Goal: Task Accomplishment & Management: Complete application form

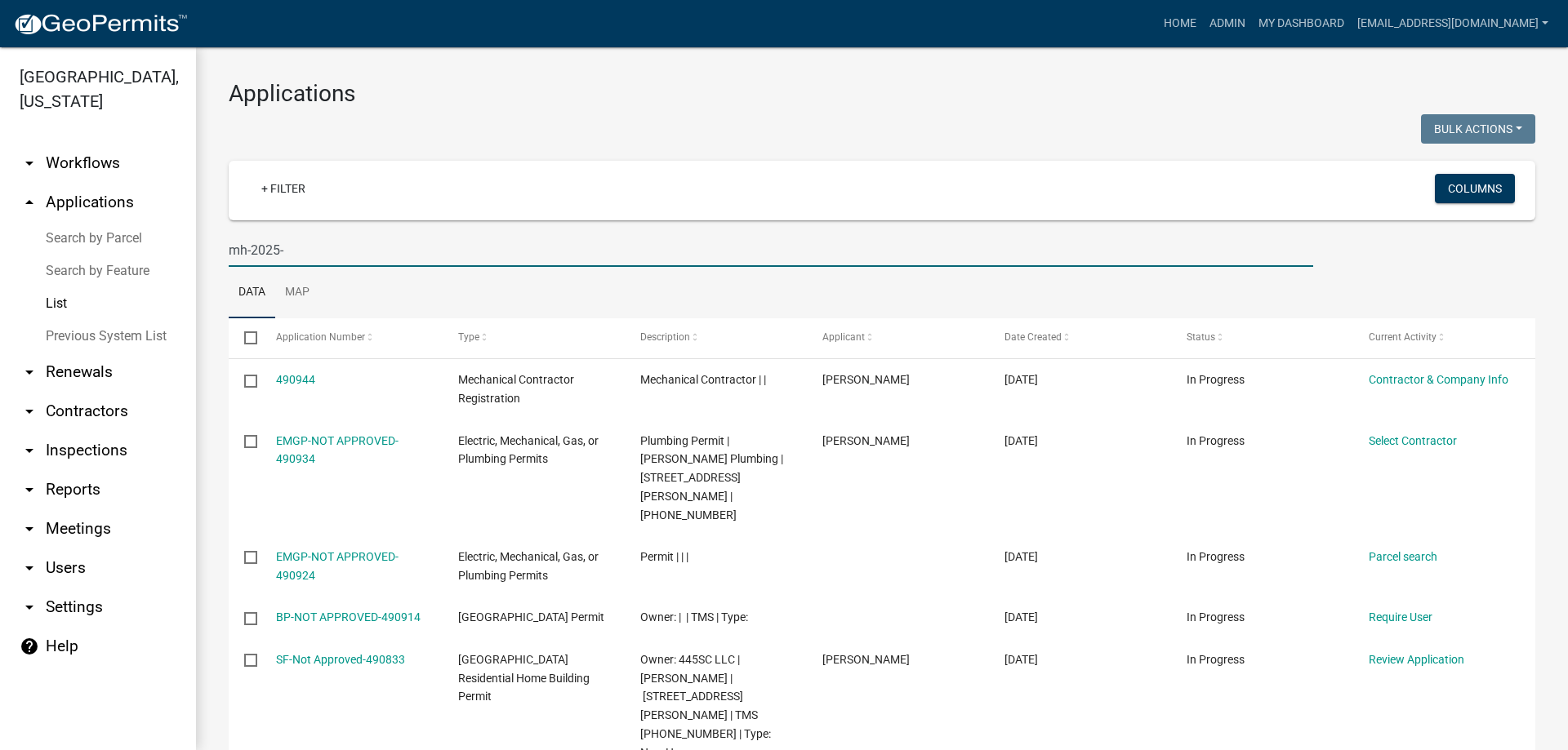
select select "3: 100"
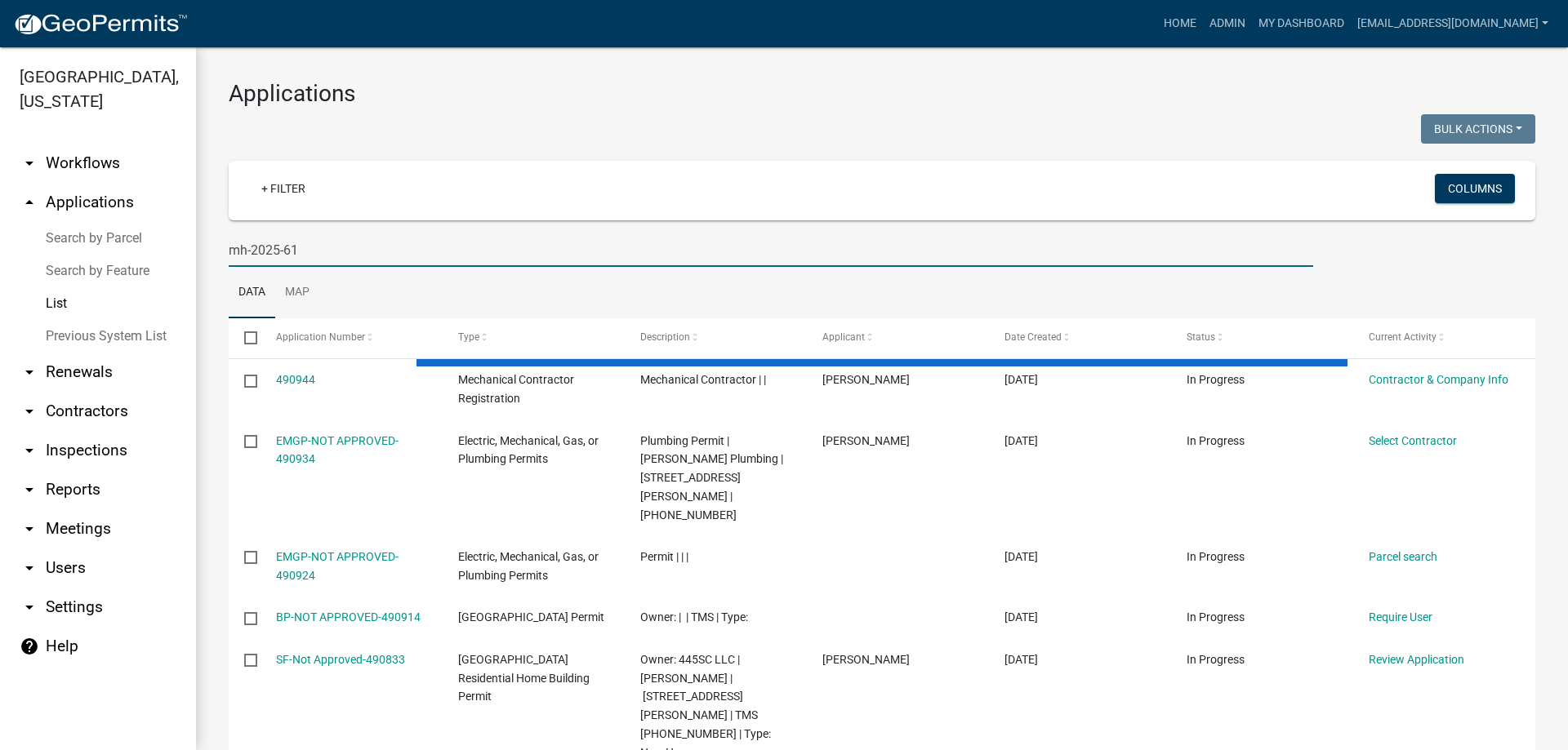
type input "mh-2025-61"
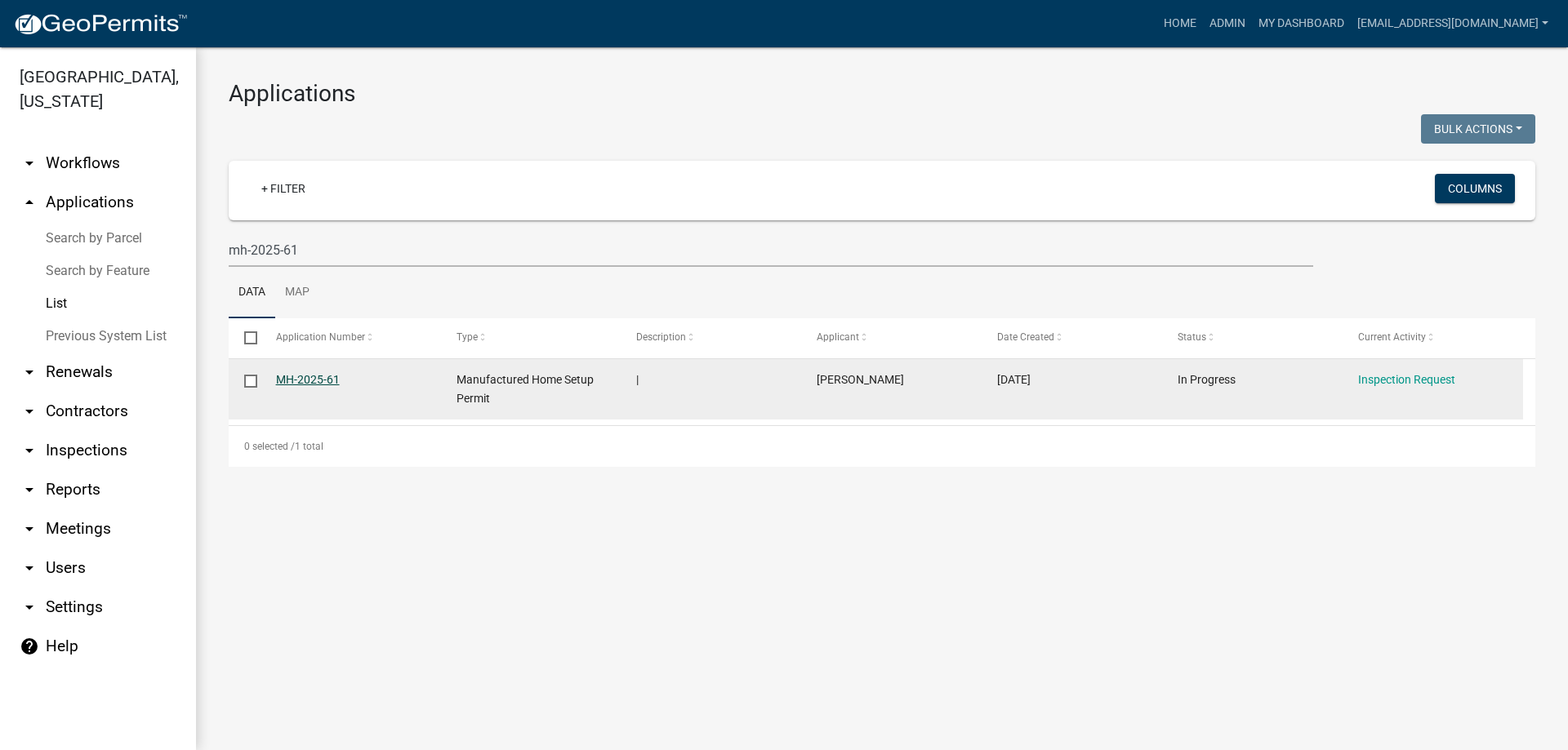
click at [323, 379] on link "MH-2025-61" at bounding box center [308, 379] width 64 height 13
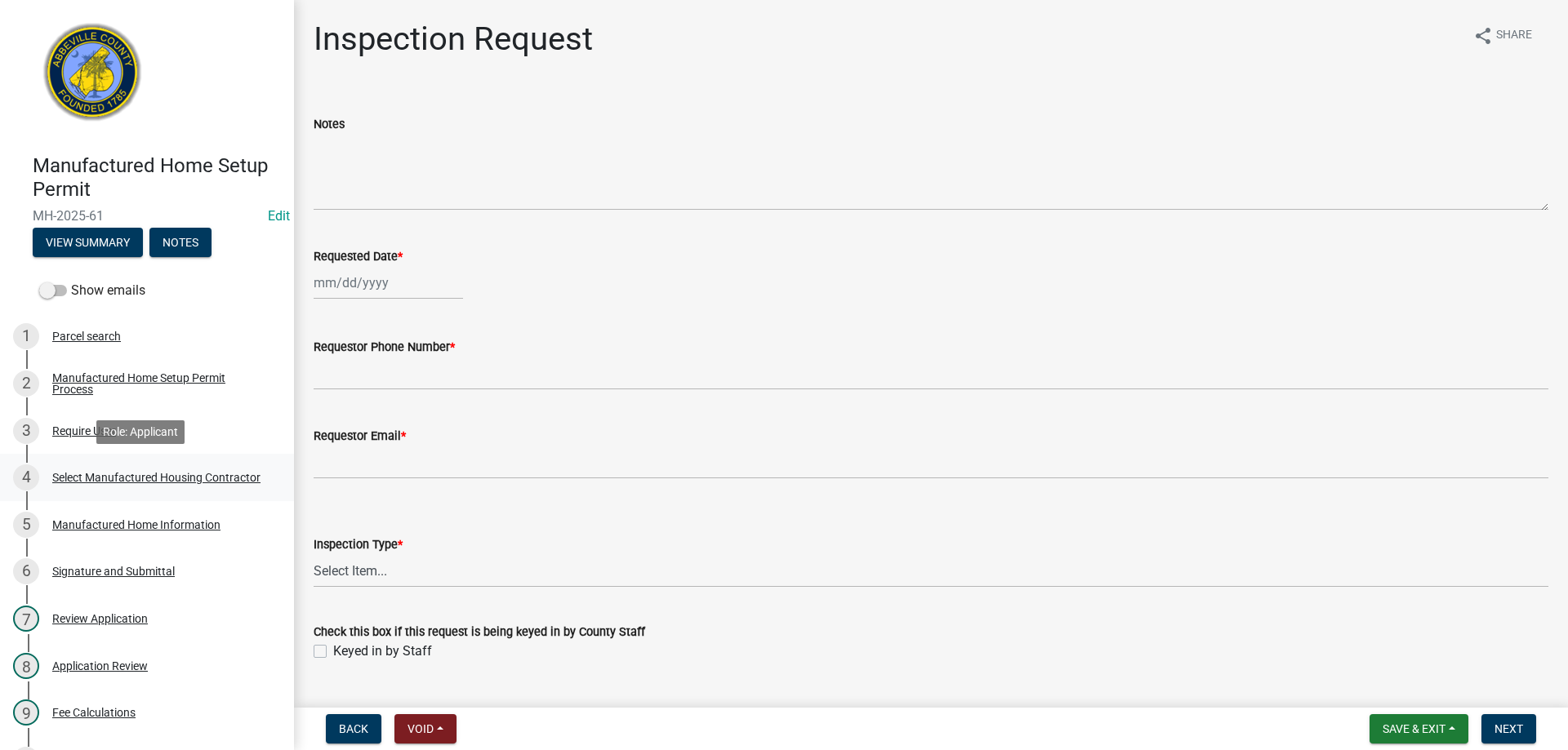
click at [84, 472] on div "Select Manufactured Housing Contractor" at bounding box center [156, 477] width 208 height 11
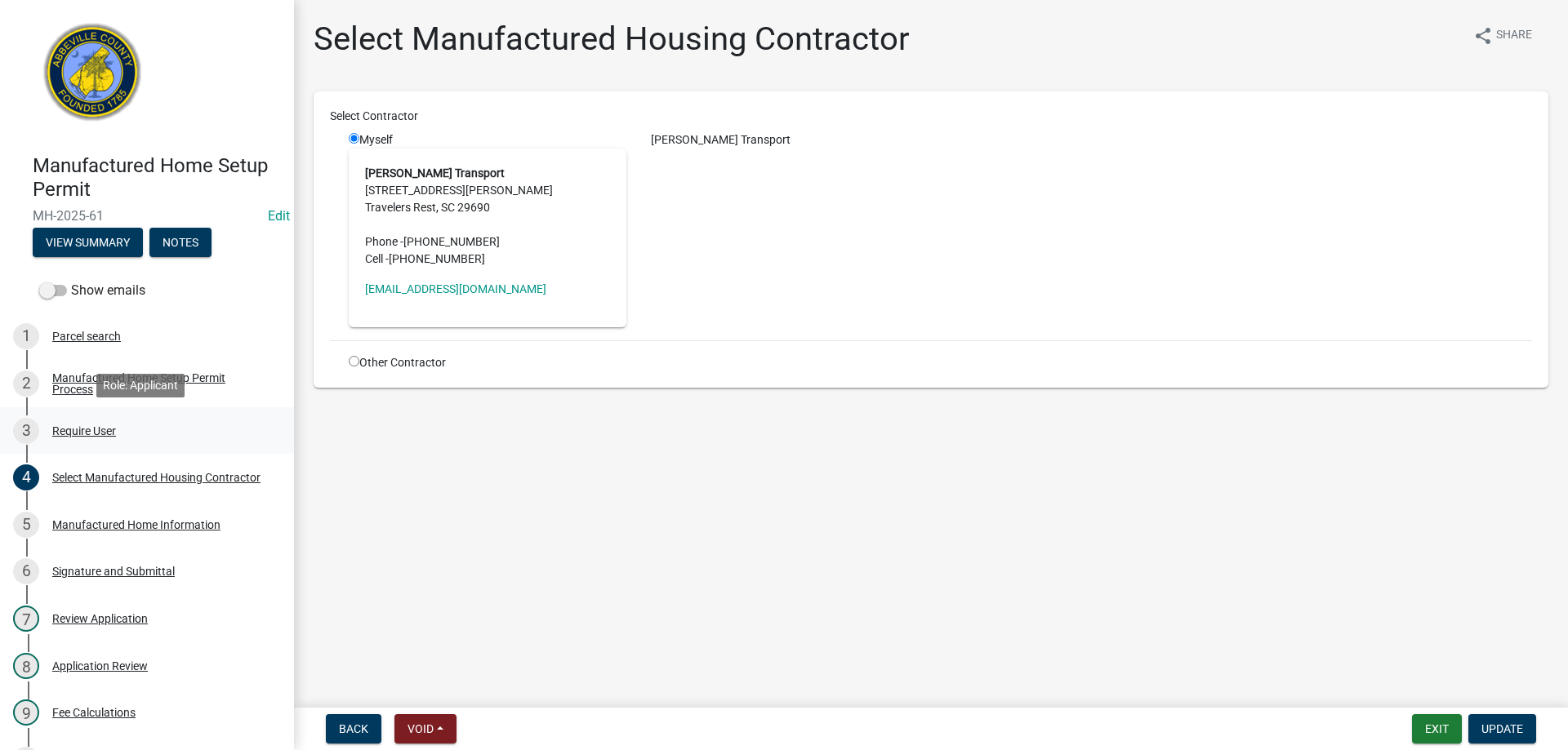
click at [84, 427] on div "Require User" at bounding box center [85, 431] width 64 height 11
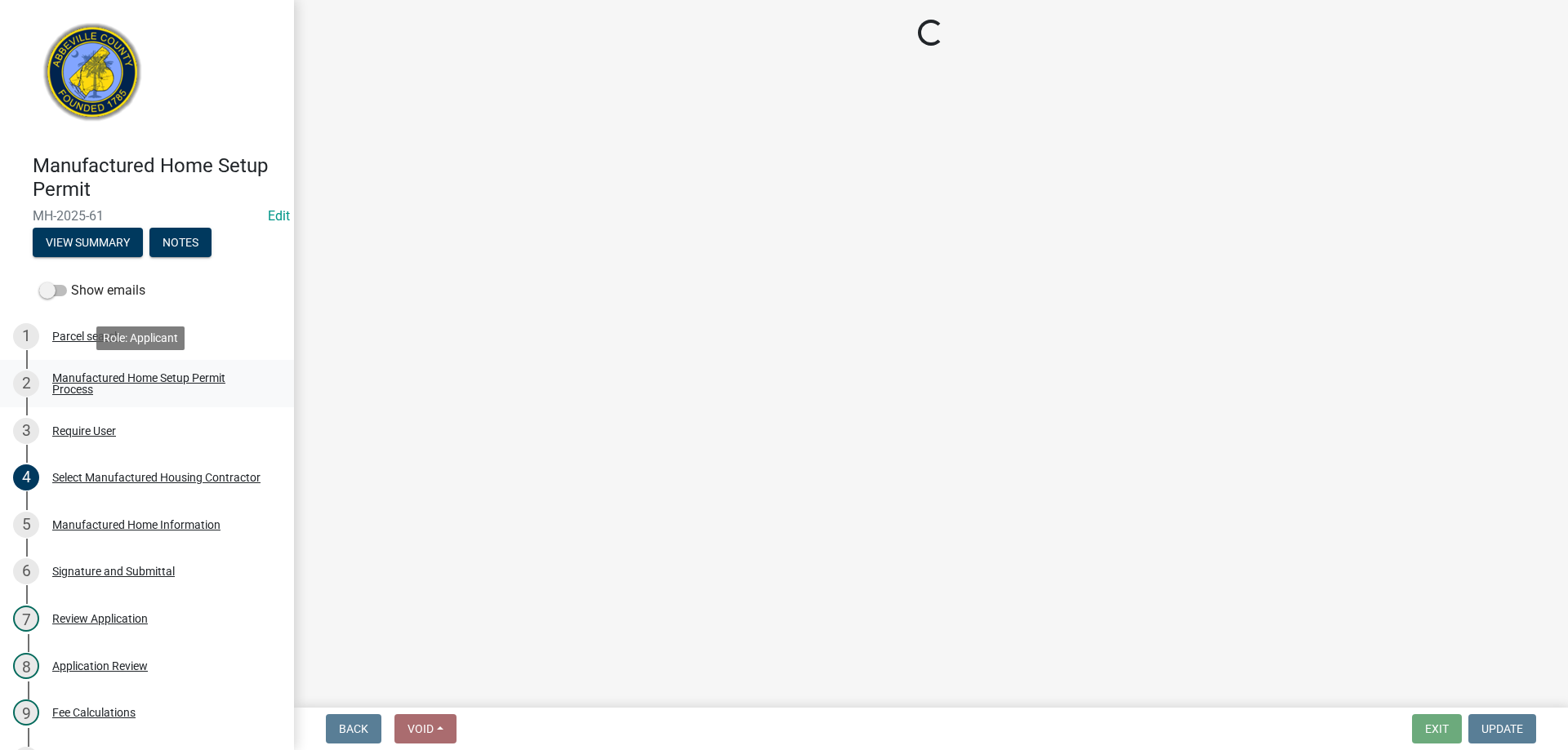
click at [104, 372] on div "Manufactured Home Setup Permit Process" at bounding box center [161, 383] width 216 height 22
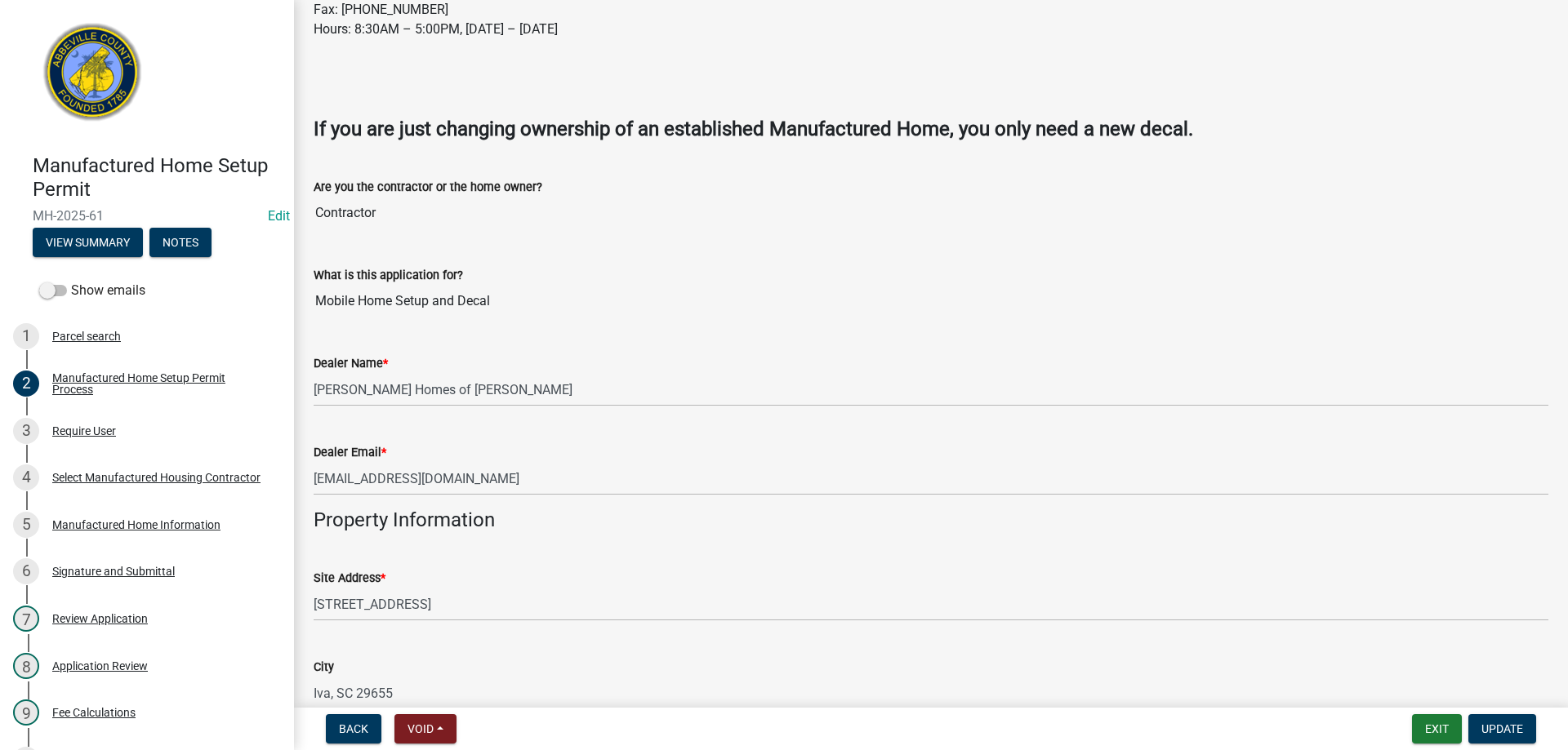
scroll to position [571, 0]
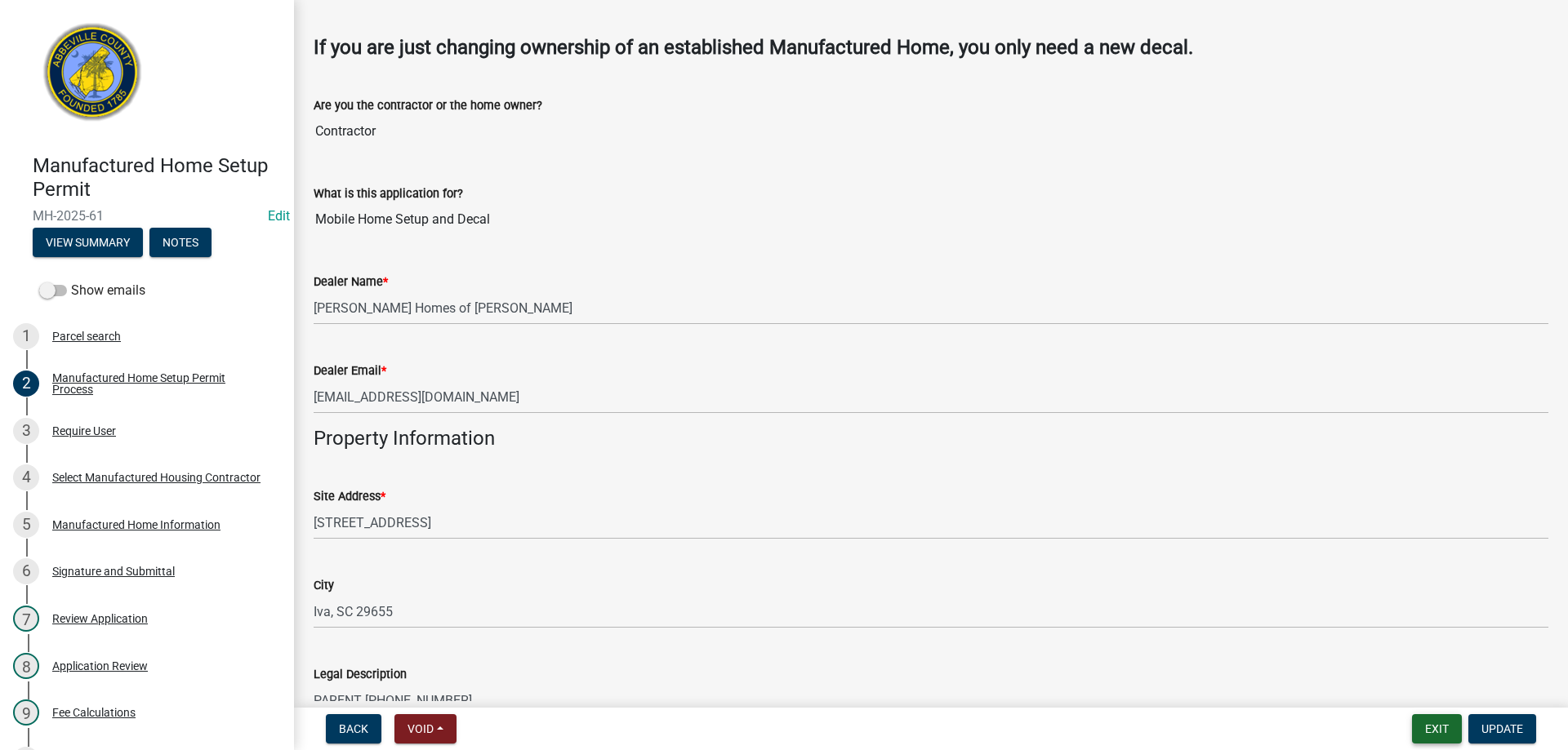
click at [1434, 732] on button "Exit" at bounding box center [1437, 729] width 50 height 29
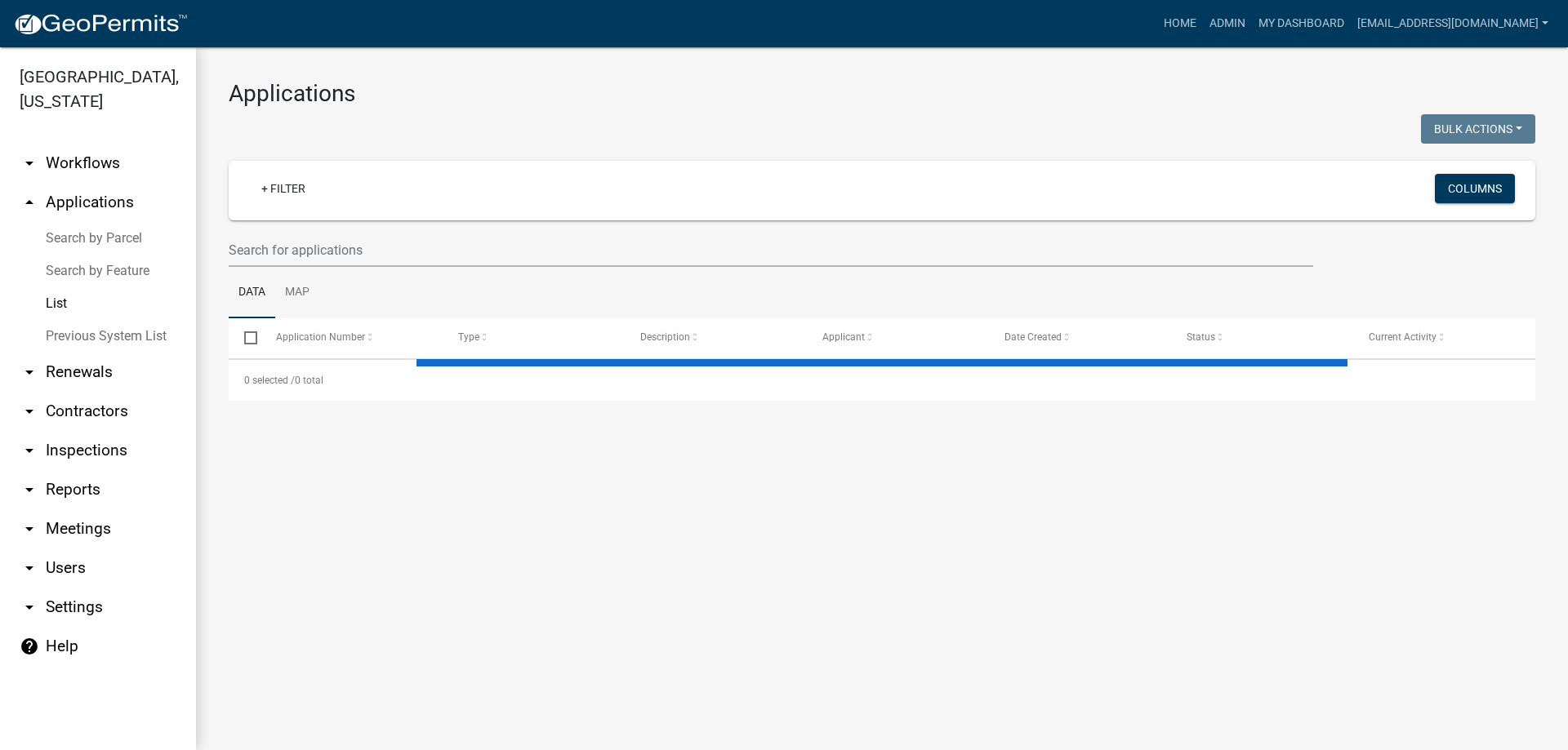
select select "3: 100"
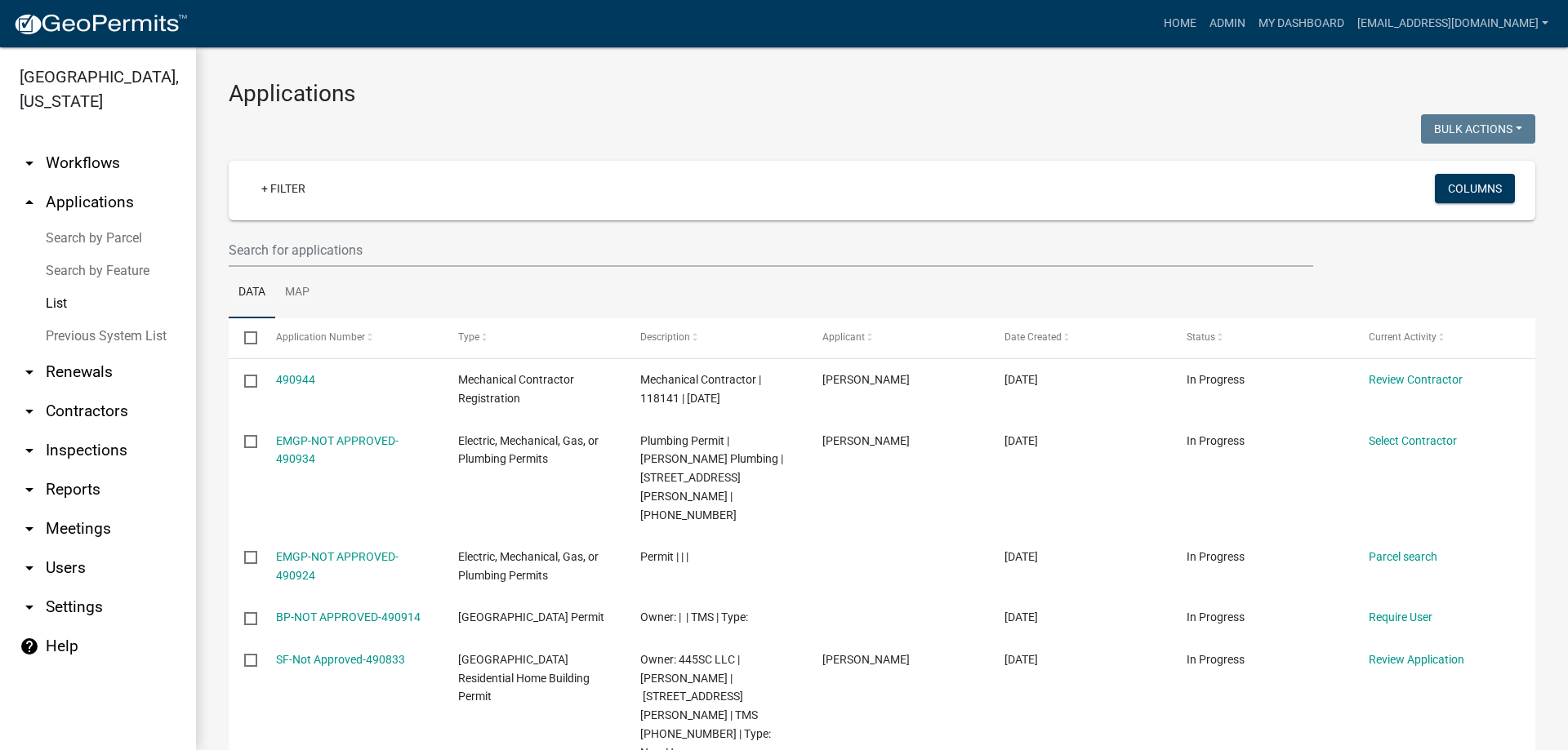
click at [354, 230] on wm-filter-builder "+ Filter Columns" at bounding box center [882, 213] width 1307 height 106
click at [352, 270] on ul "Data Map" at bounding box center [882, 293] width 1307 height 52
click at [353, 262] on input "text" at bounding box center [771, 250] width 1084 height 34
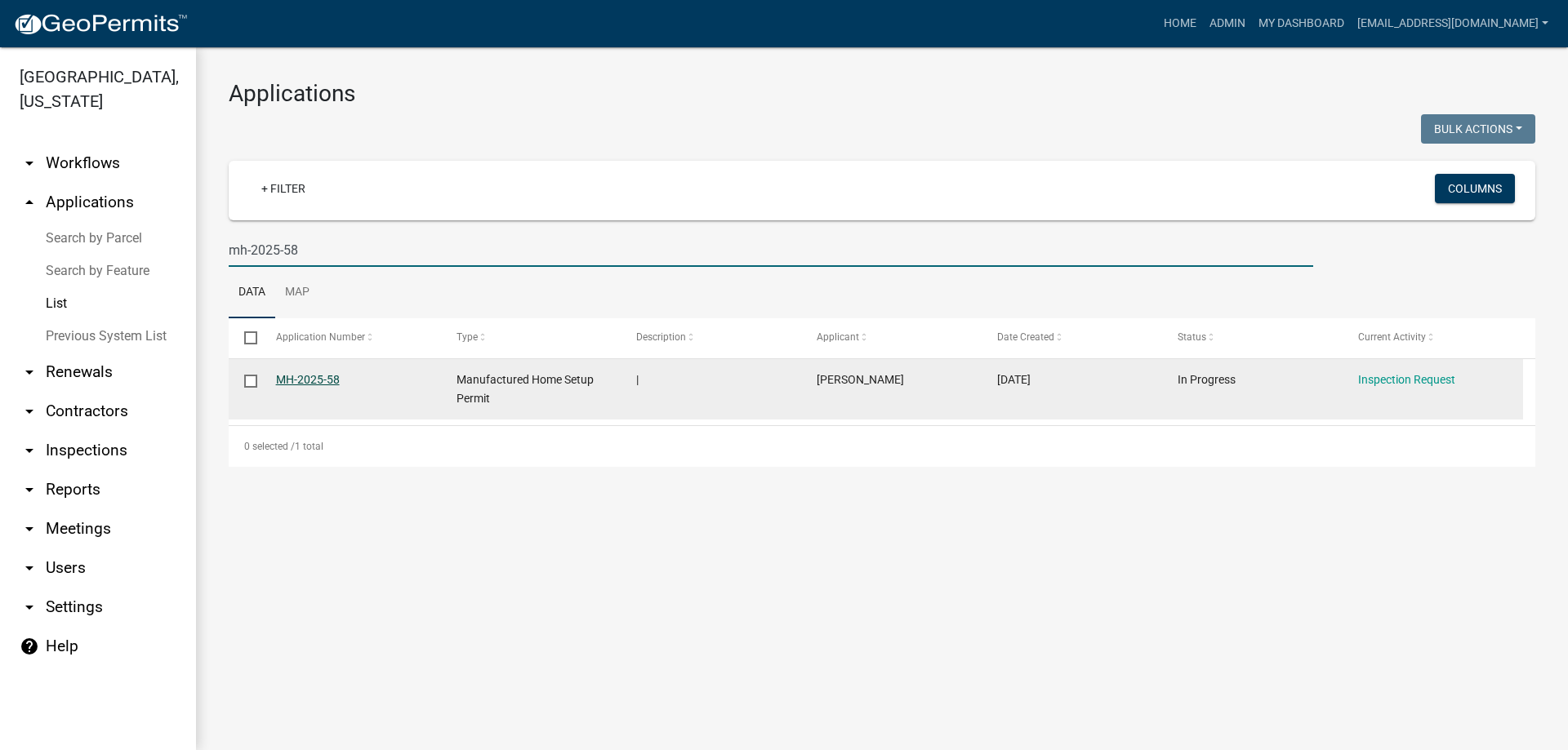
type input "mh-2025-58"
click at [299, 378] on link "MH-2025-58" at bounding box center [308, 379] width 64 height 13
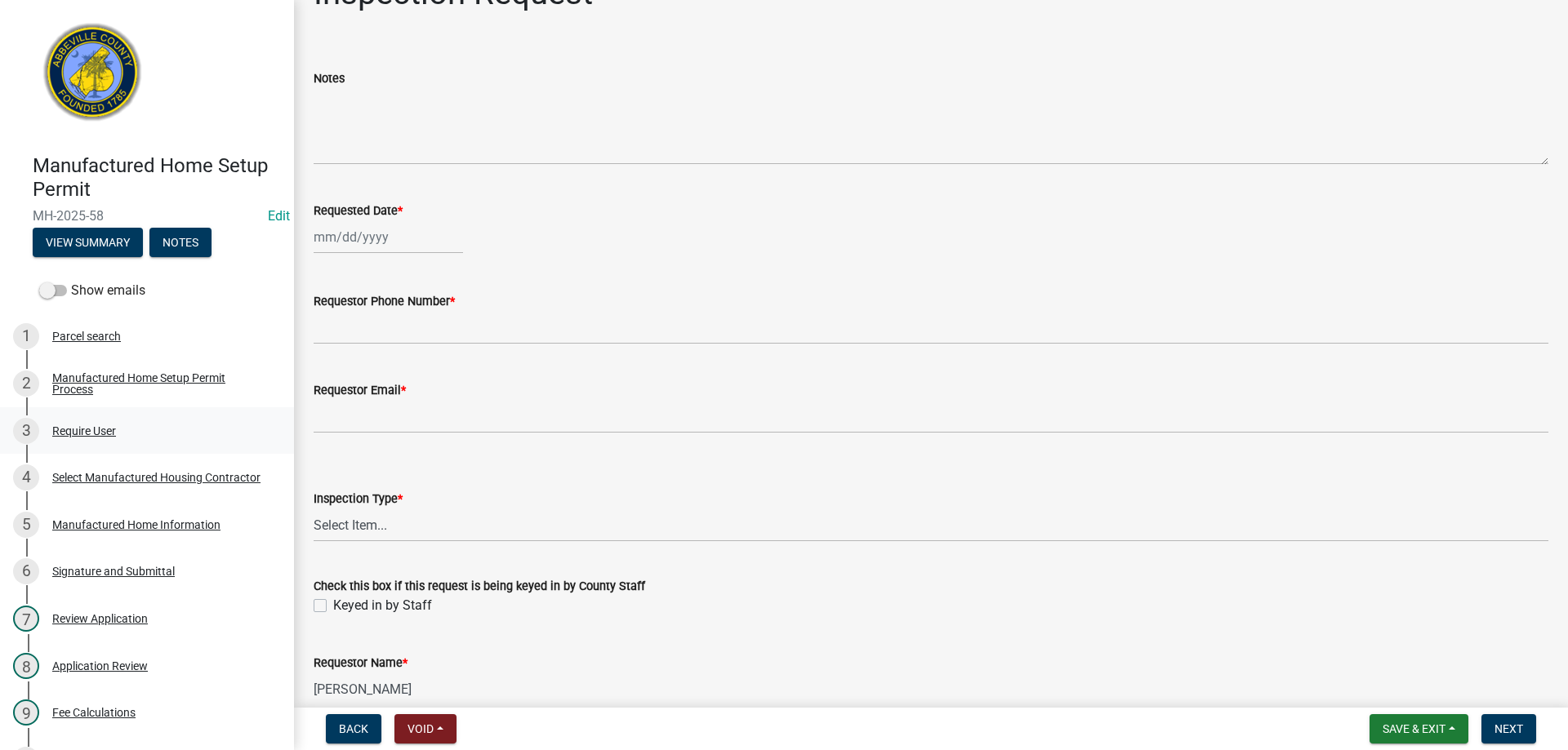
scroll to position [128, 0]
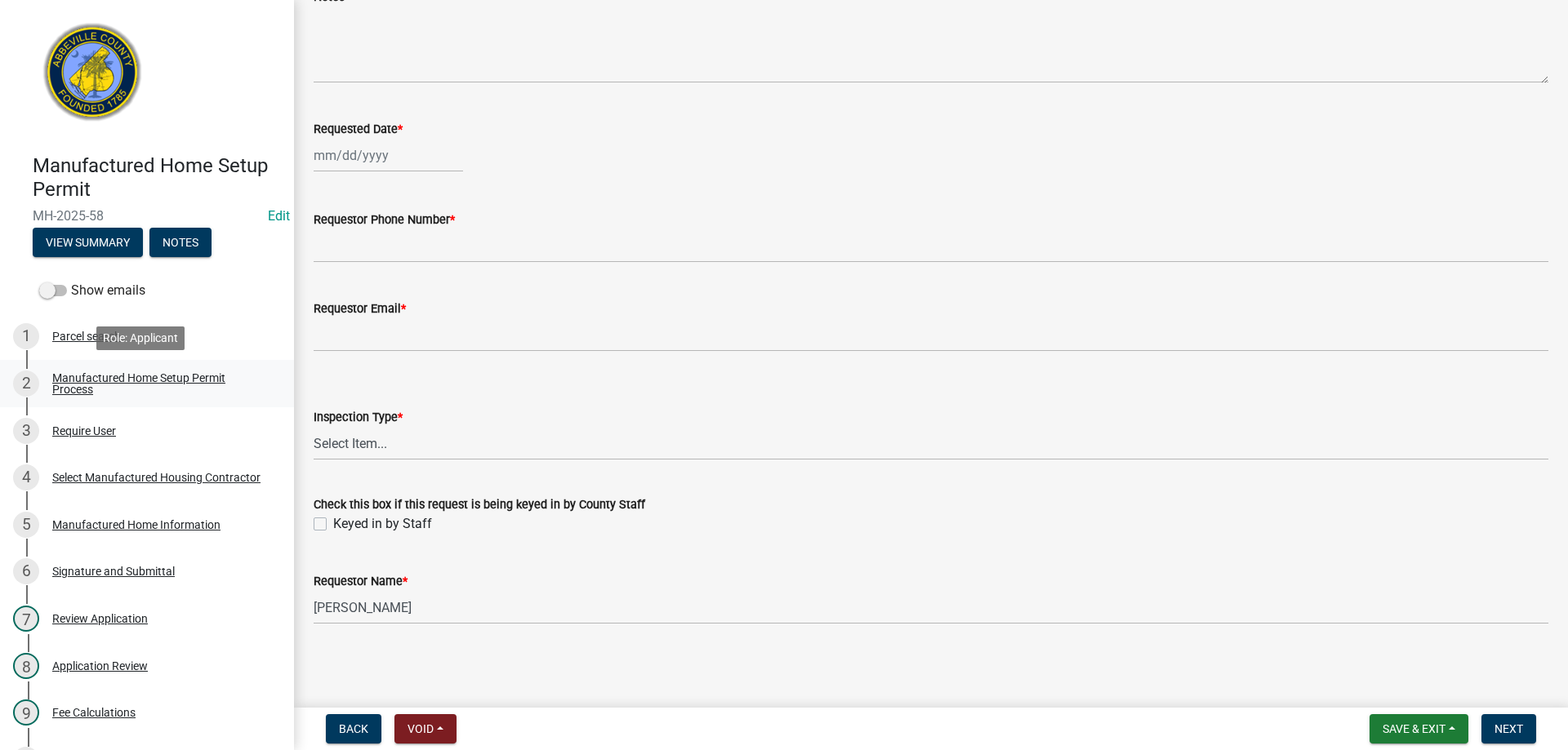
click at [78, 373] on div "Manufactured Home Setup Permit Process" at bounding box center [161, 383] width 216 height 22
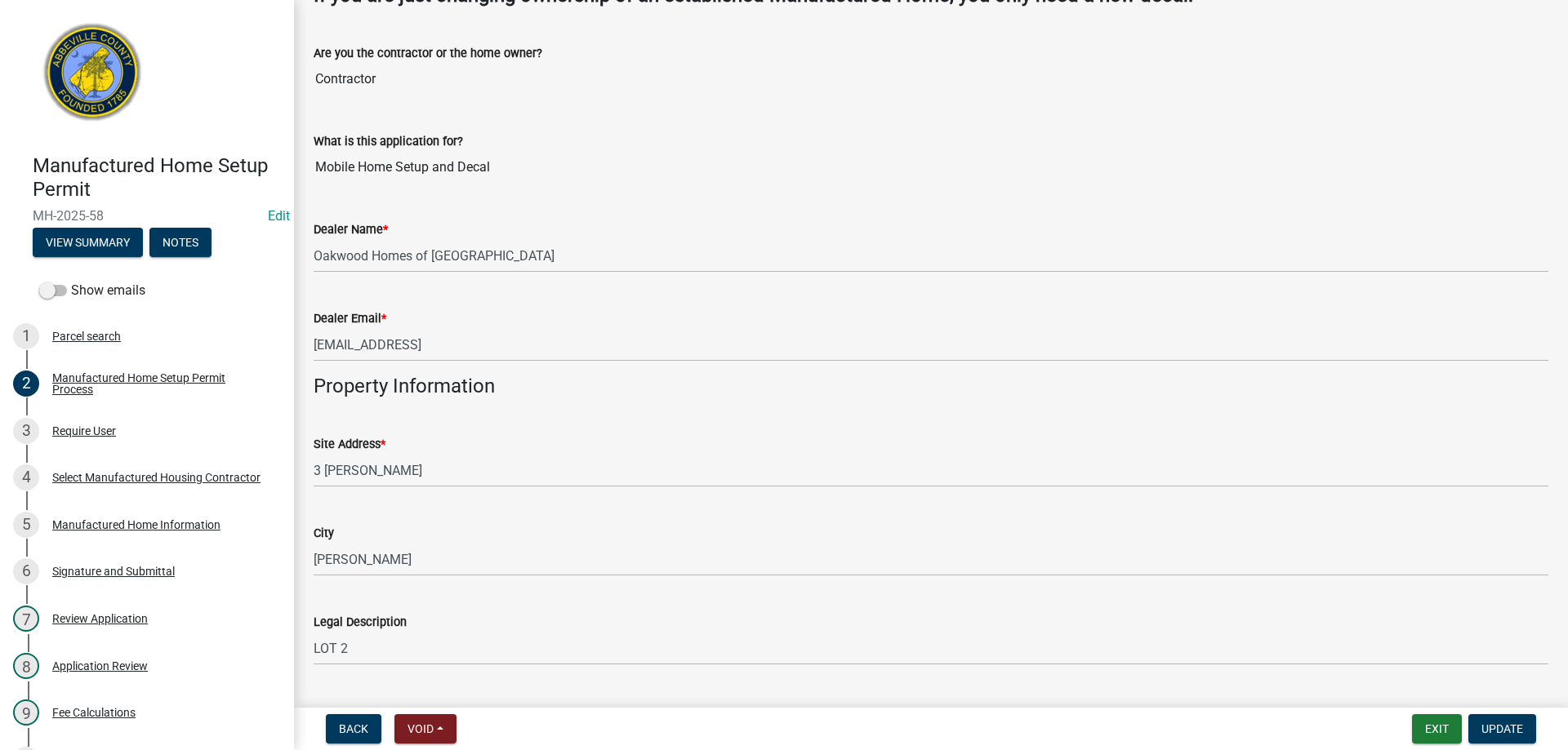
scroll to position [653, 0]
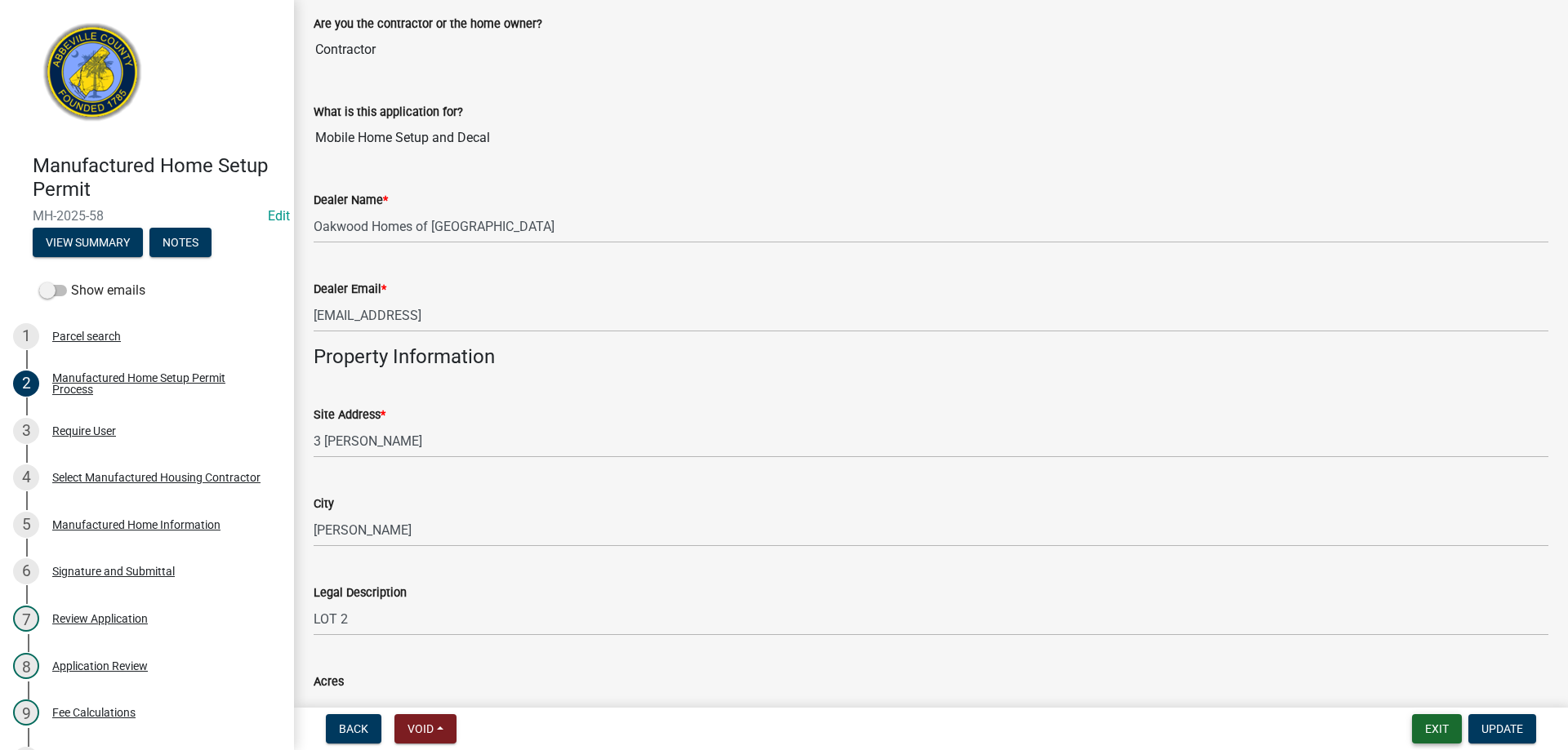
click at [1422, 726] on button "Exit" at bounding box center [1437, 729] width 50 height 29
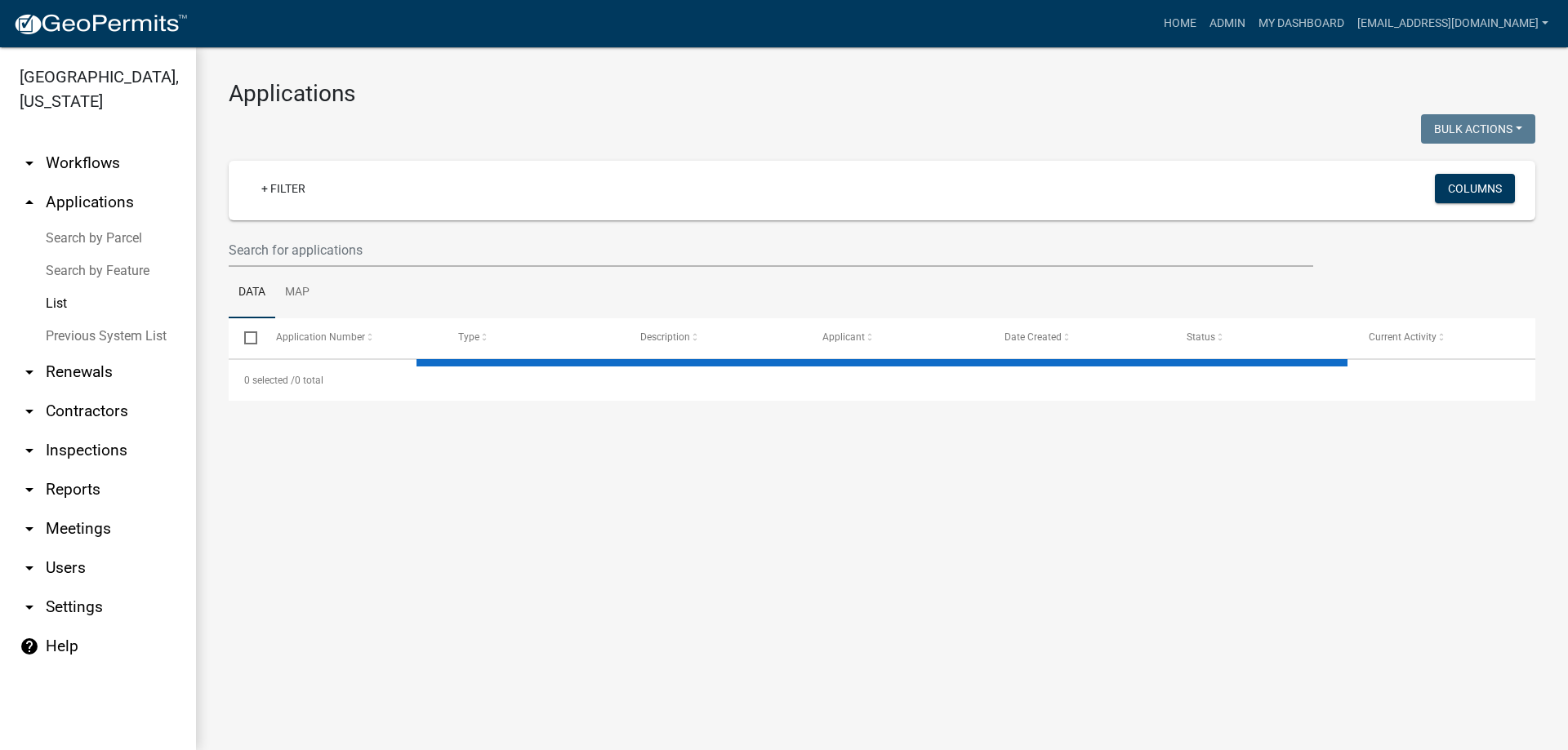
select select "3: 100"
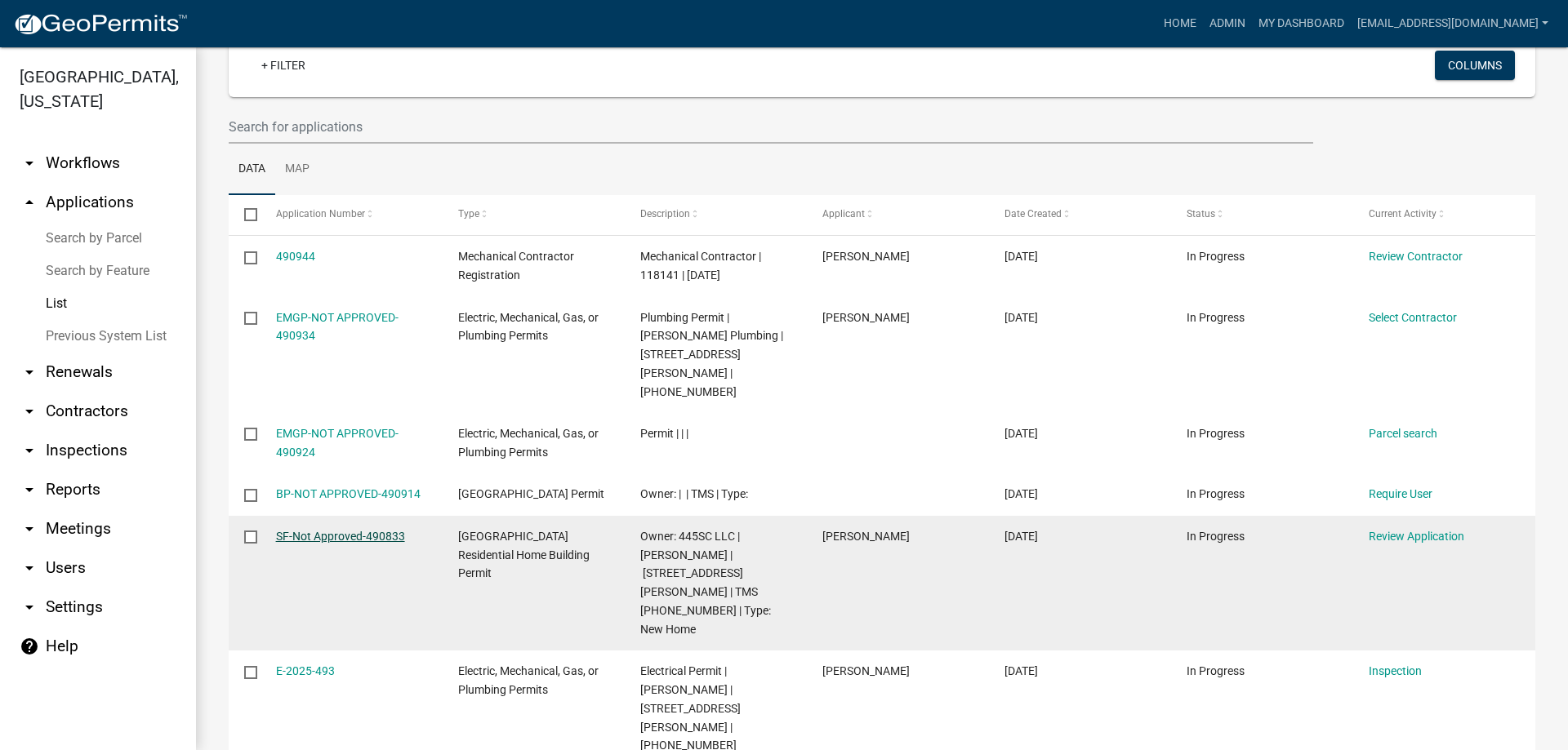
scroll to position [245, 0]
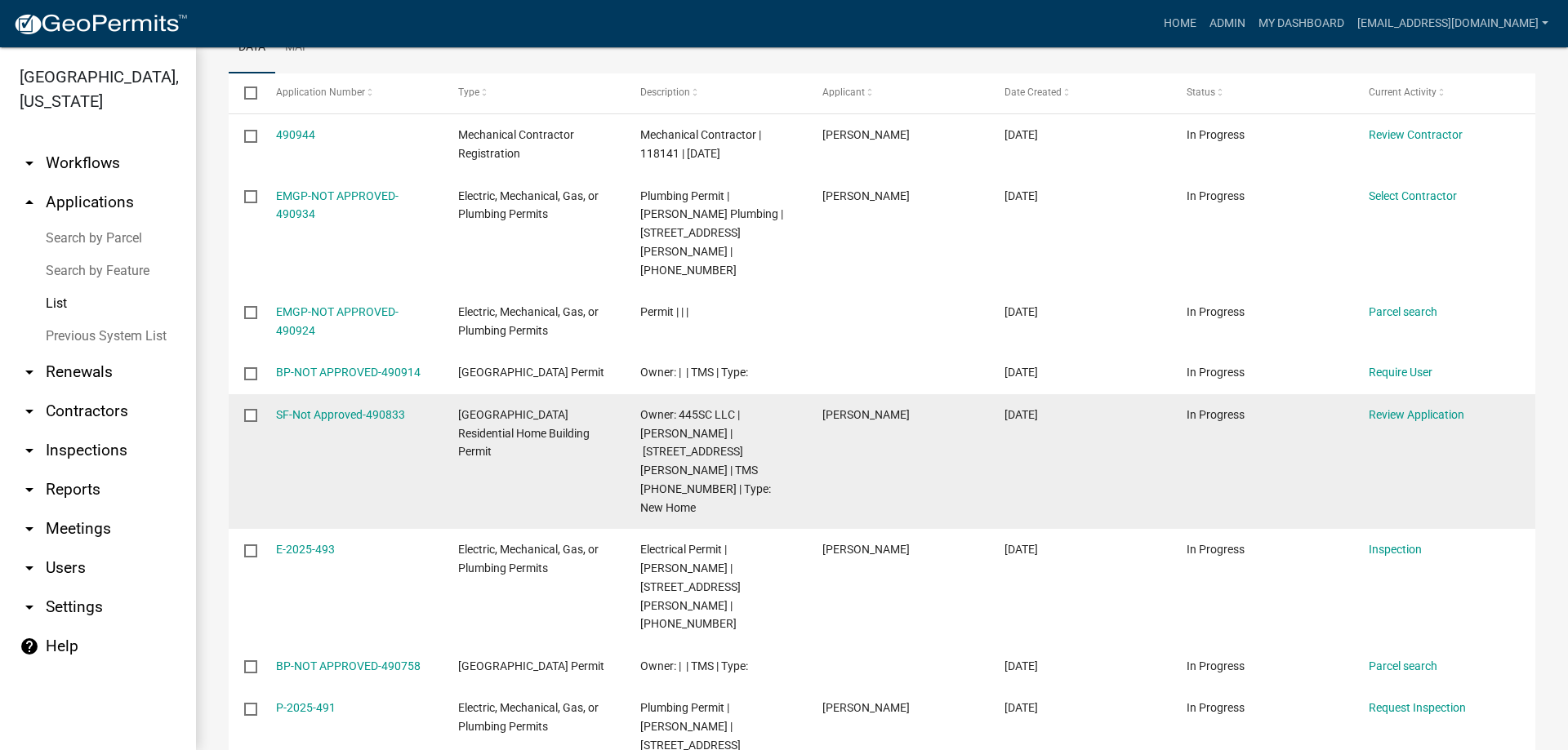
click at [286, 394] on datatable-body-cell "SF-Not Approved-490833" at bounding box center [350, 462] width 182 height 135
click at [292, 408] on link "SF-Not Approved-490833" at bounding box center [340, 414] width 129 height 13
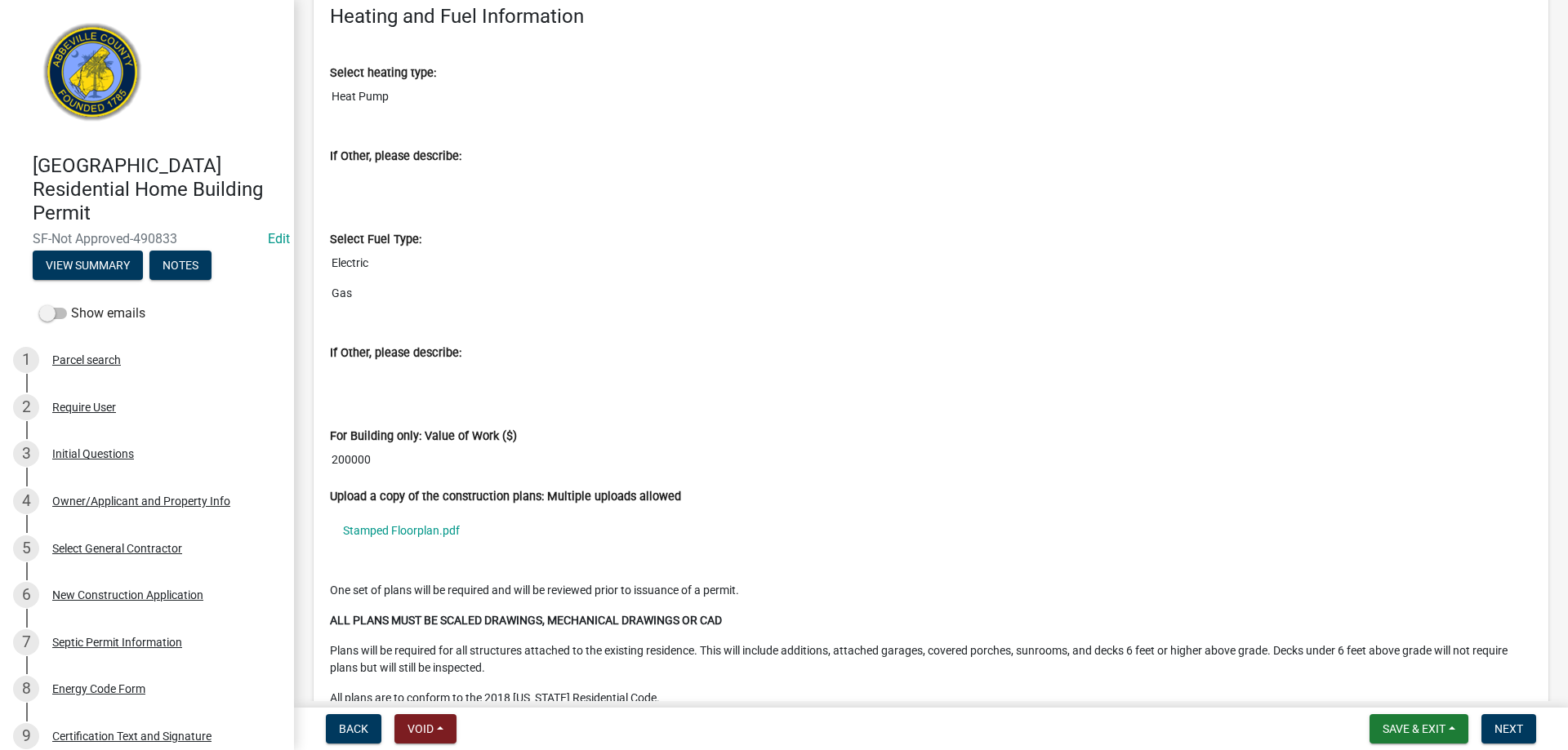
scroll to position [5471, 0]
click at [371, 542] on link "Stamped Floorplan.pdf" at bounding box center [930, 529] width 1202 height 38
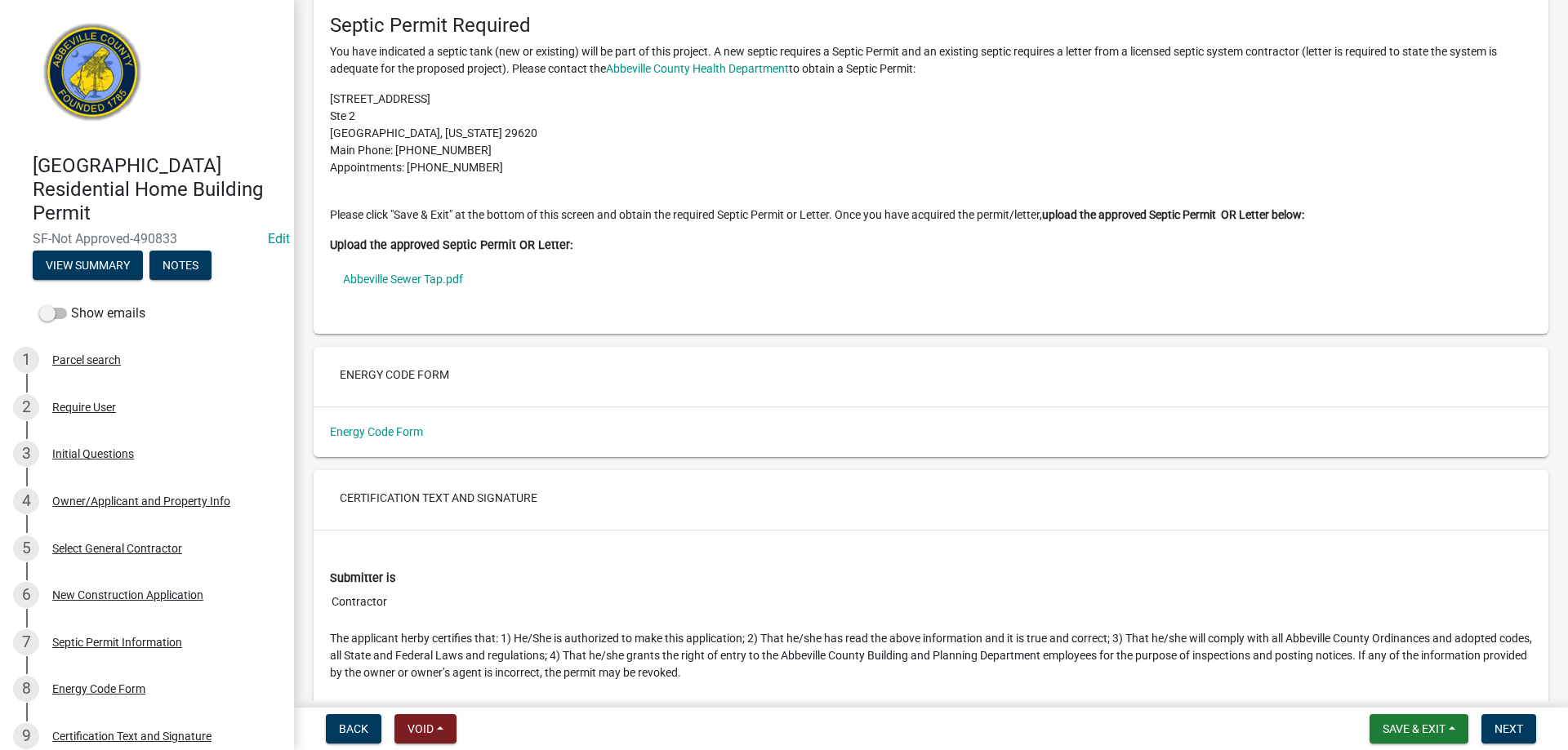
scroll to position [6287, 0]
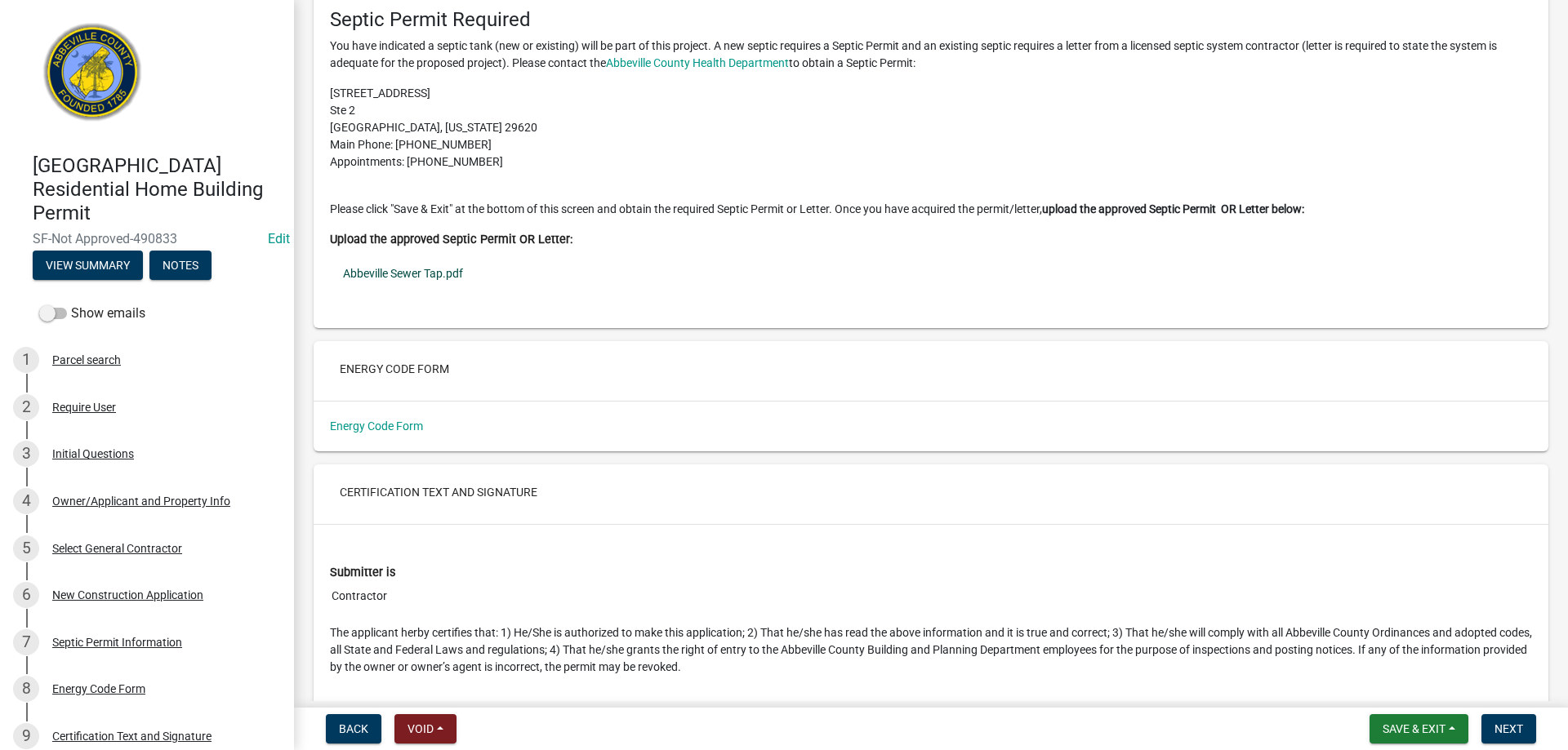
click at [426, 291] on link "Abbeville Sewer Tap.pdf" at bounding box center [930, 274] width 1202 height 38
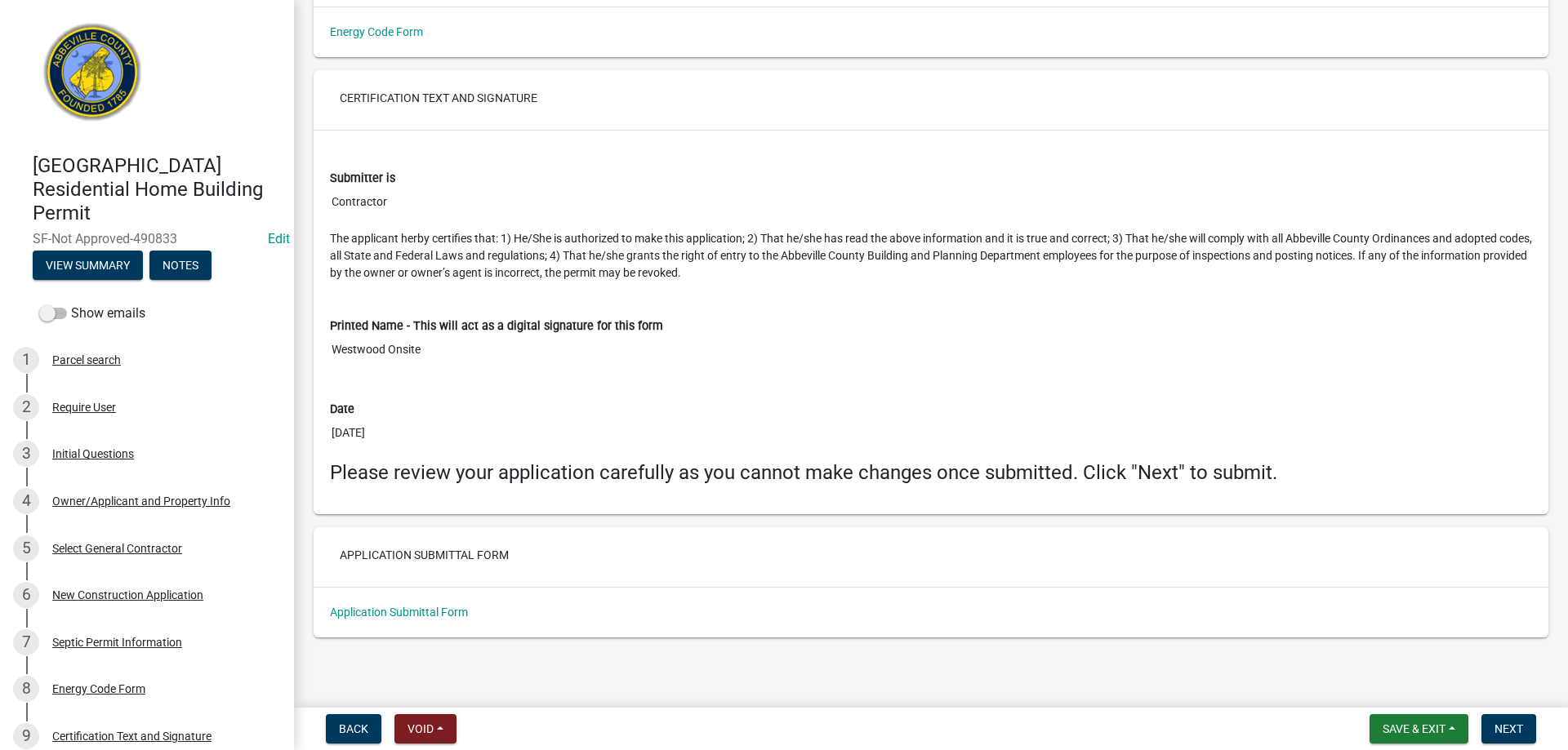
scroll to position [6699, 0]
click at [1407, 732] on span "Save & Exit" at bounding box center [1414, 728] width 63 height 13
click at [1407, 693] on button "Save & Exit" at bounding box center [1402, 686] width 130 height 39
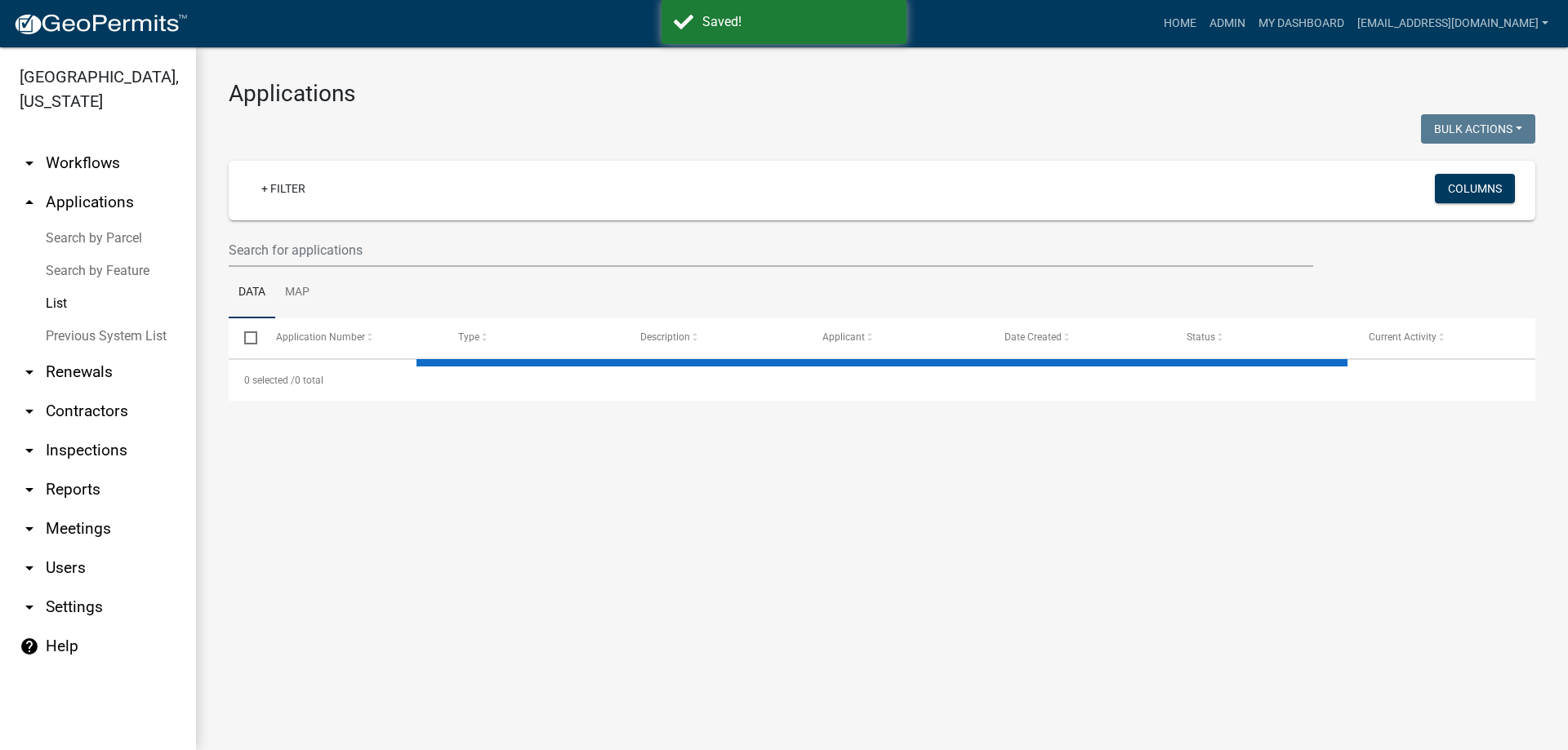
select select "3: 100"
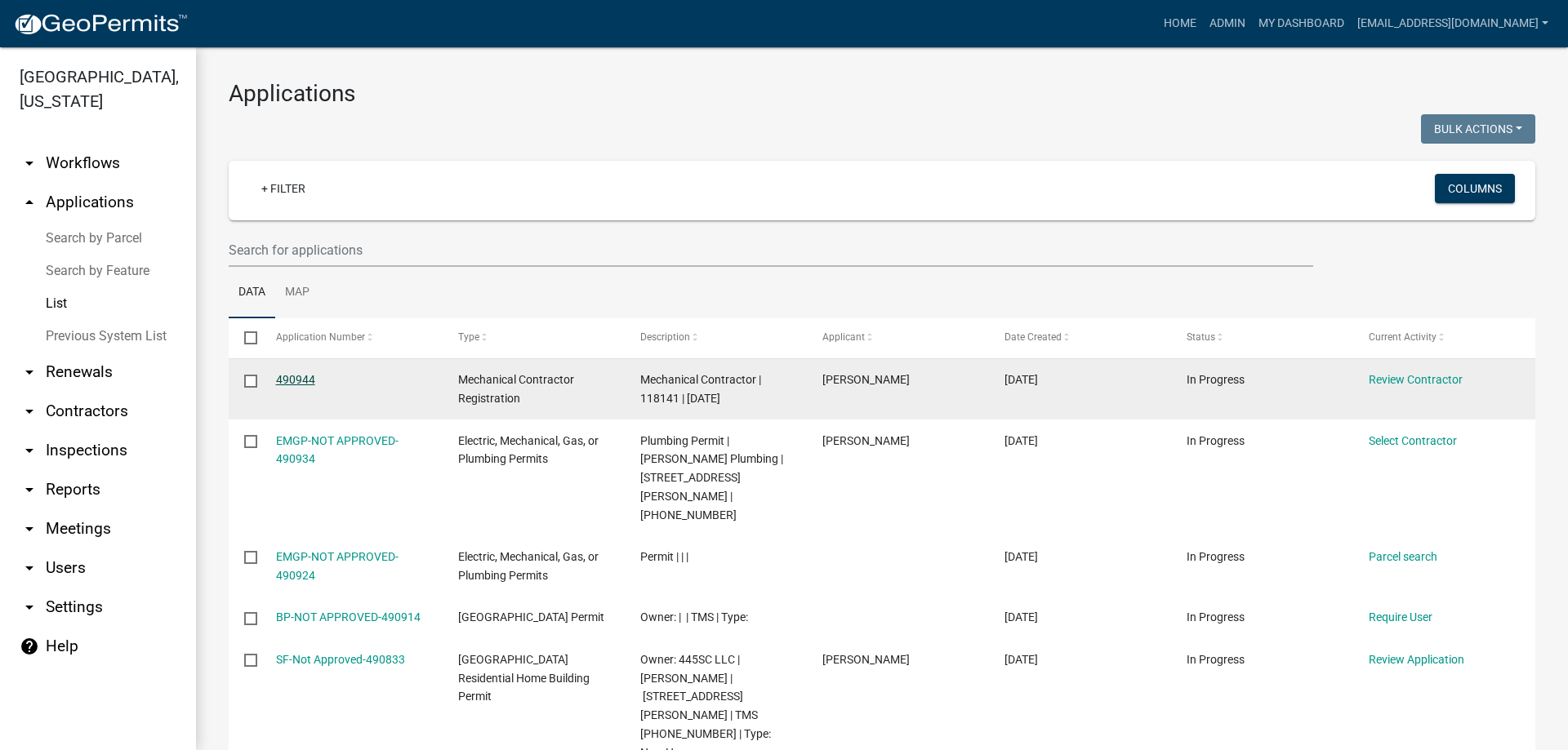
click at [312, 376] on link "490944" at bounding box center [295, 379] width 39 height 13
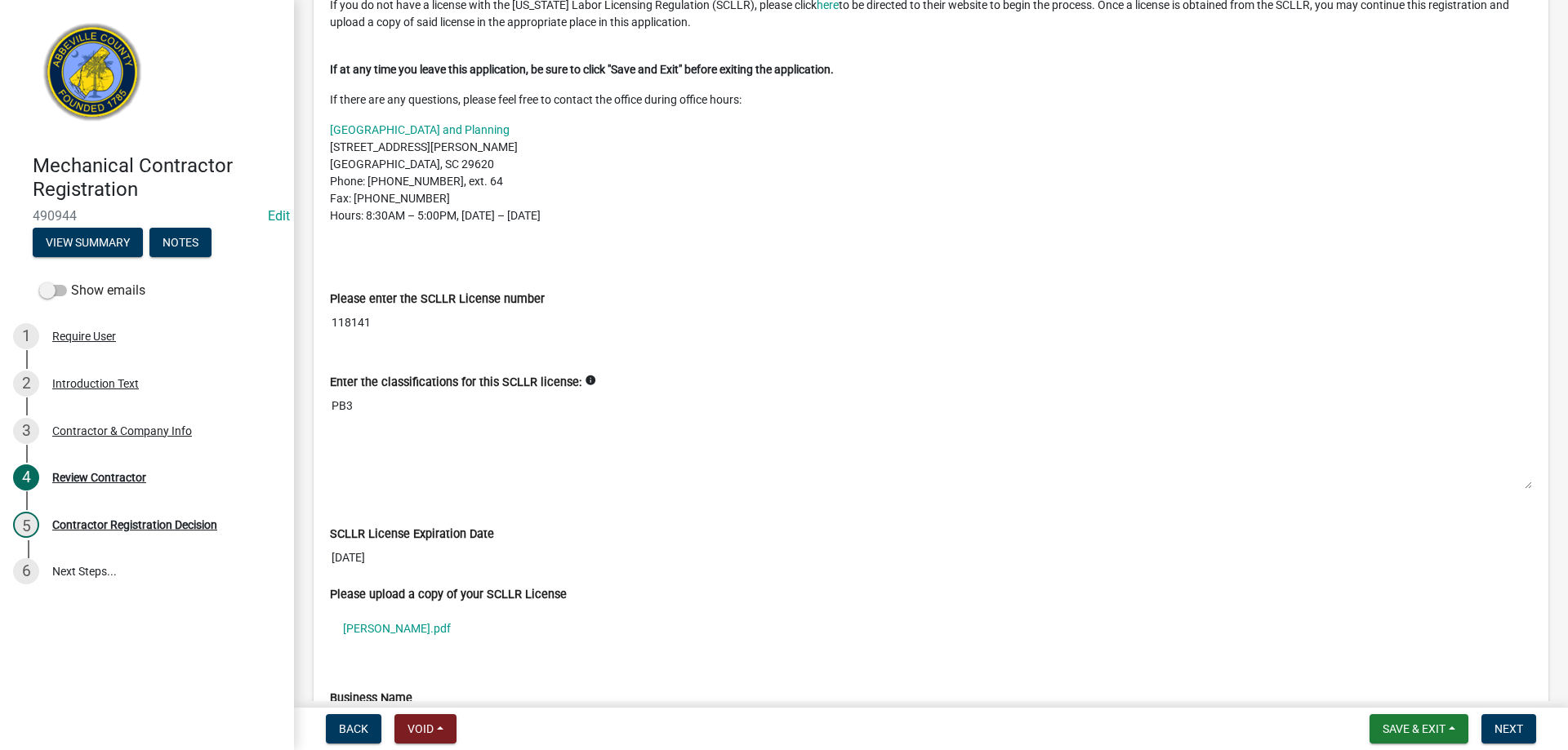
scroll to position [408, 0]
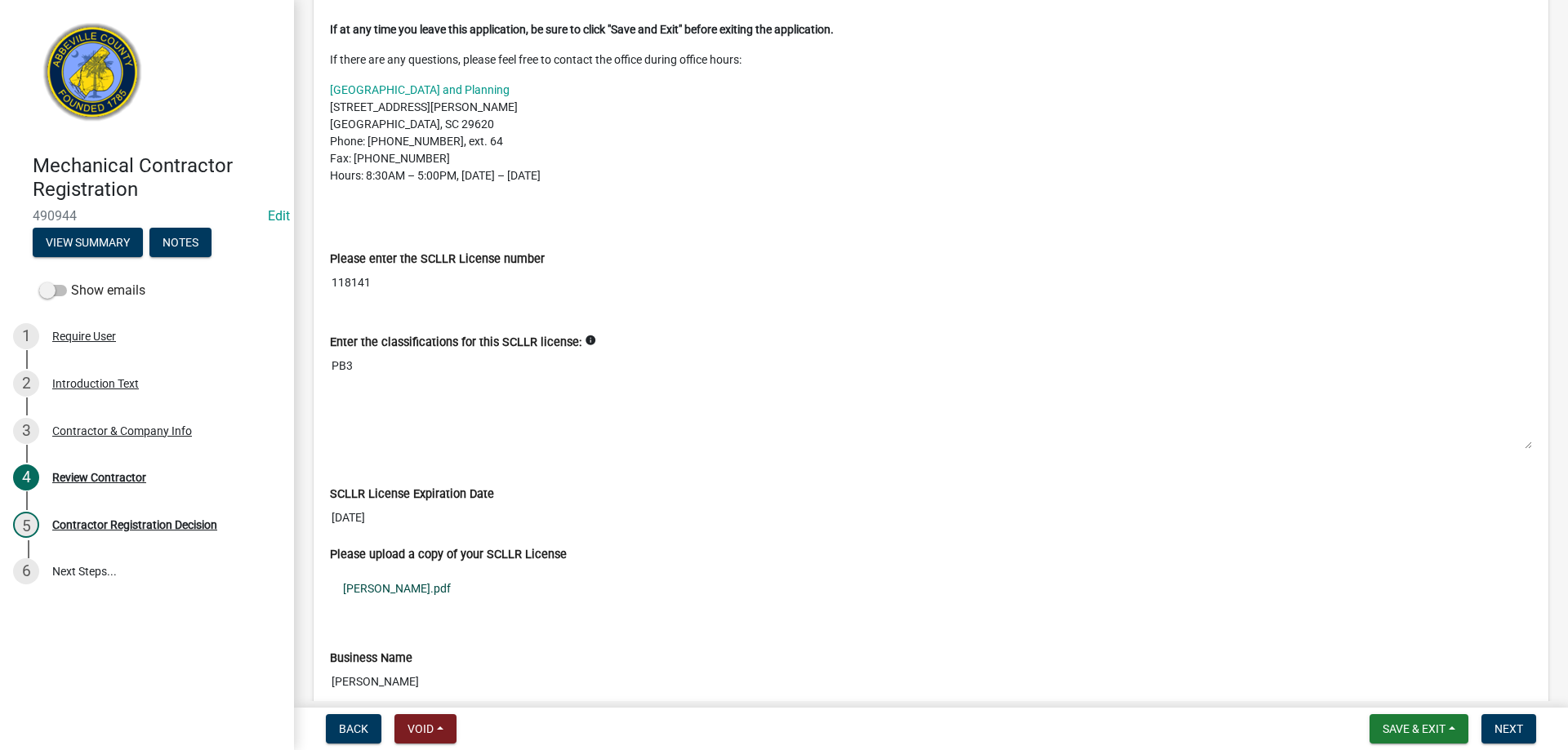
click at [378, 591] on link "[PERSON_NAME].pdf" at bounding box center [930, 589] width 1202 height 38
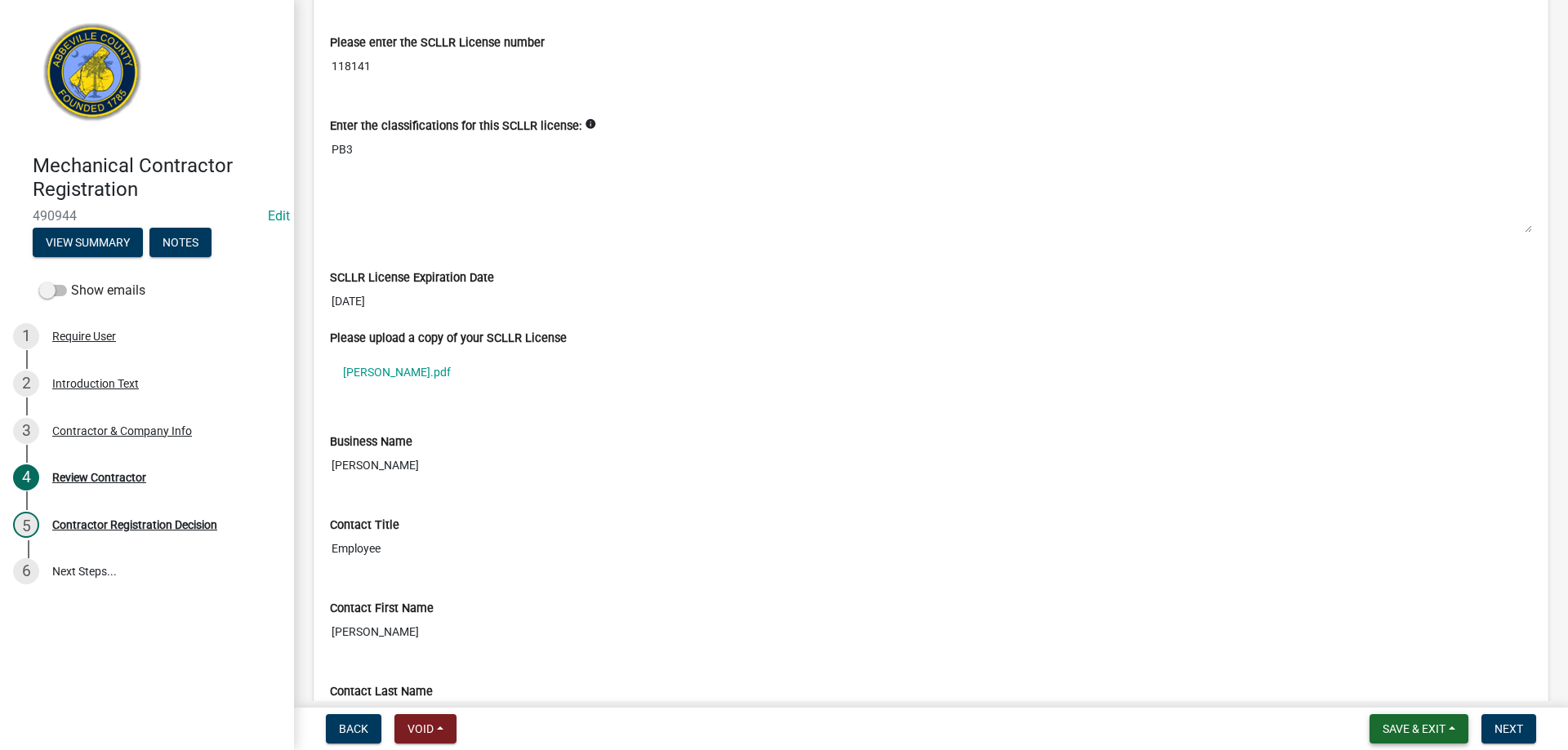
scroll to position [898, 0]
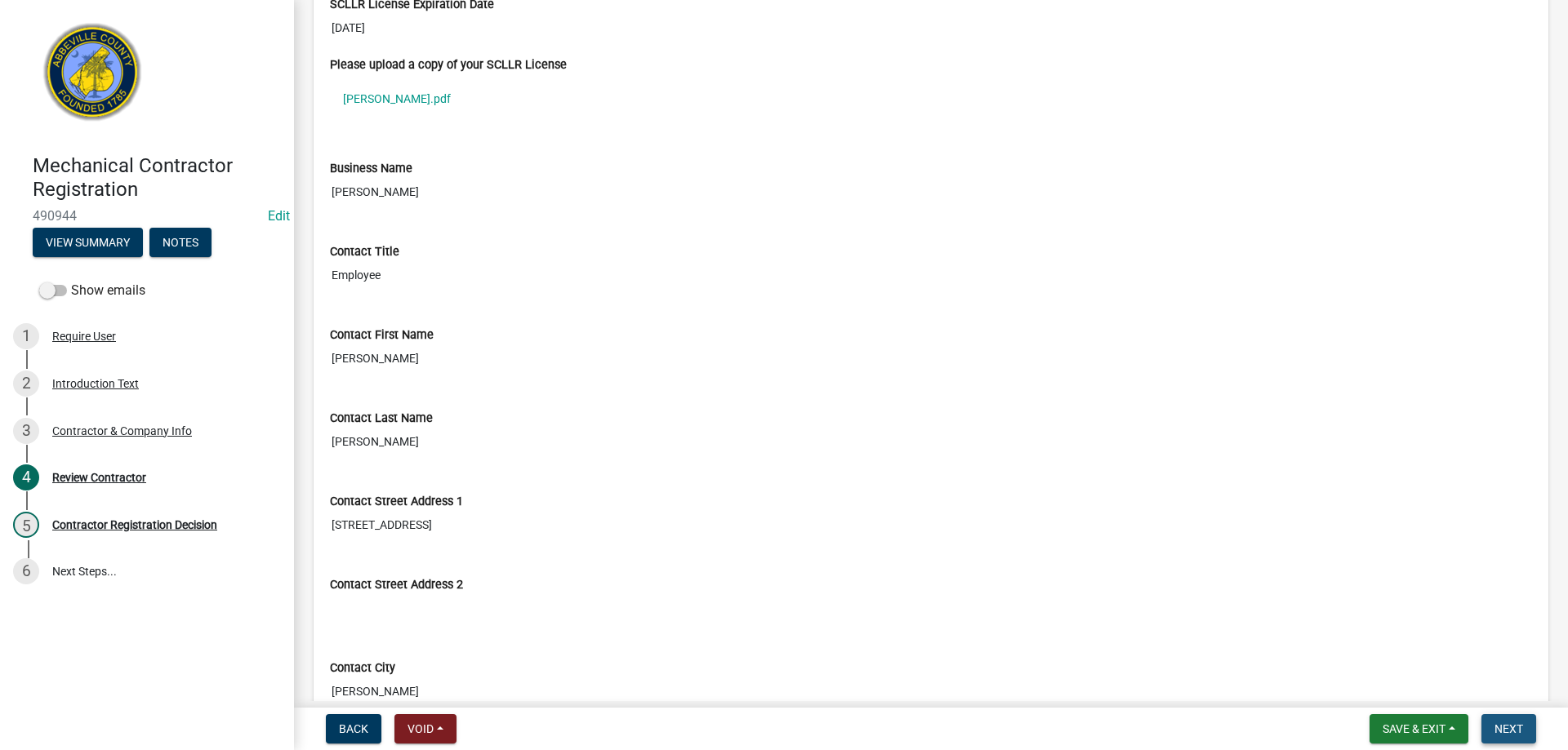
click at [1518, 738] on button "Next" at bounding box center [1508, 729] width 54 height 29
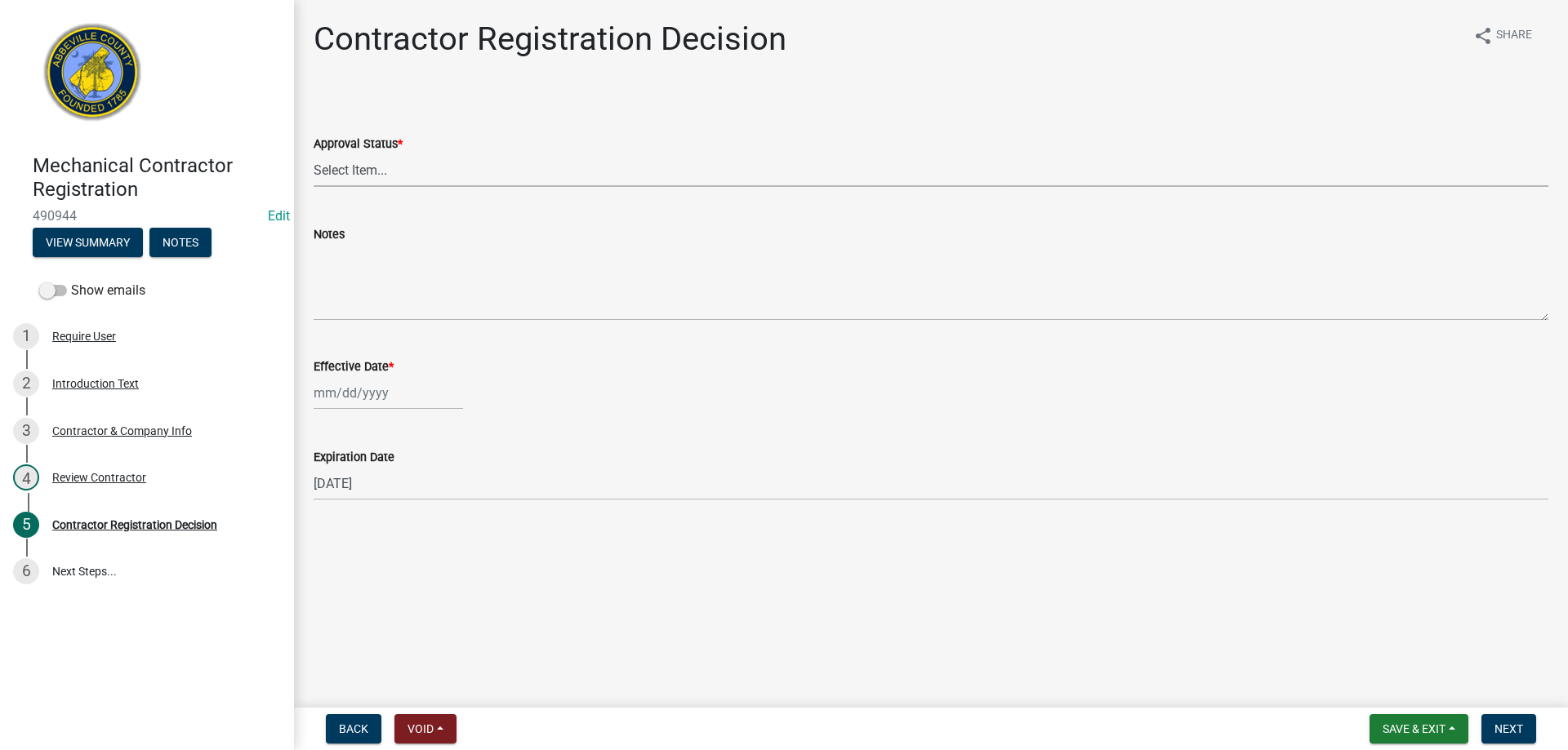
click at [459, 162] on select "Select Item... Approved Denied" at bounding box center [930, 170] width 1235 height 34
click at [313, 154] on select "Select Item... Approved Denied" at bounding box center [930, 170] width 1235 height 34
select select "4b86b809-39dd-4c68-9f3d-fdb3e7050482"
click at [327, 399] on div at bounding box center [387, 393] width 149 height 34
select select "10"
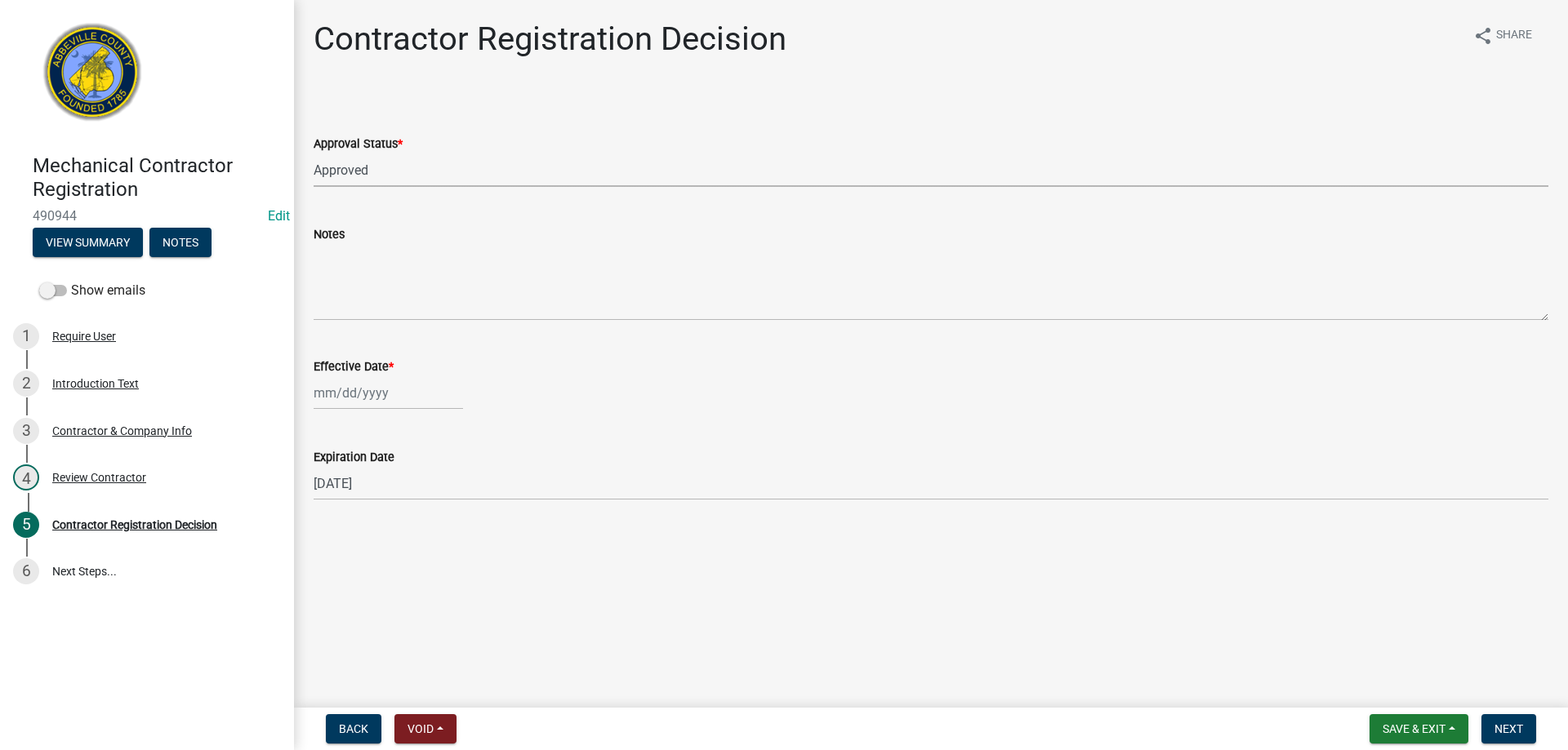
select select "2025"
click at [428, 506] on div "10" at bounding box center [434, 506] width 26 height 26
type input "[DATE]"
click at [1504, 739] on button "Next" at bounding box center [1508, 729] width 54 height 29
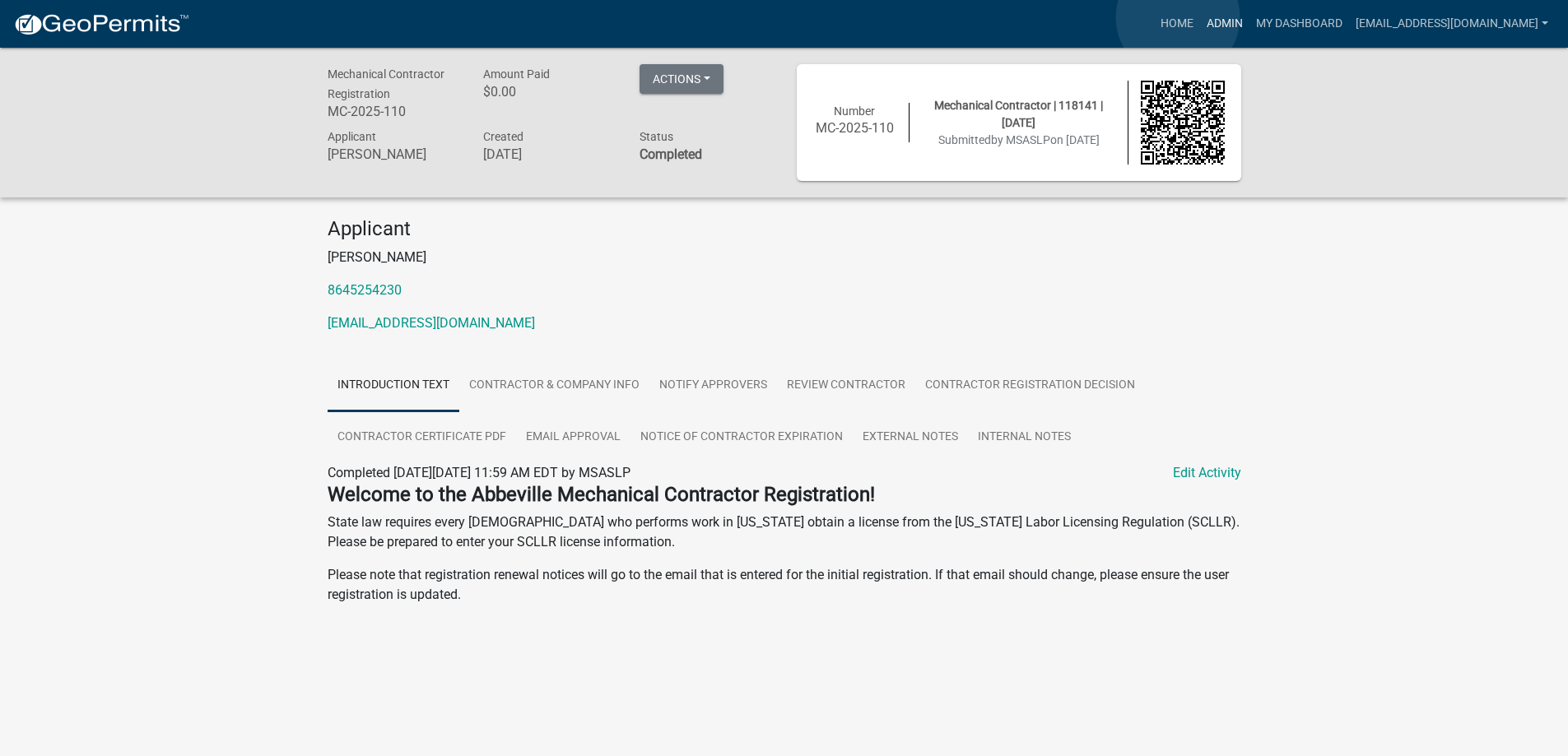
click at [1200, 17] on link "Admin" at bounding box center [1224, 23] width 50 height 31
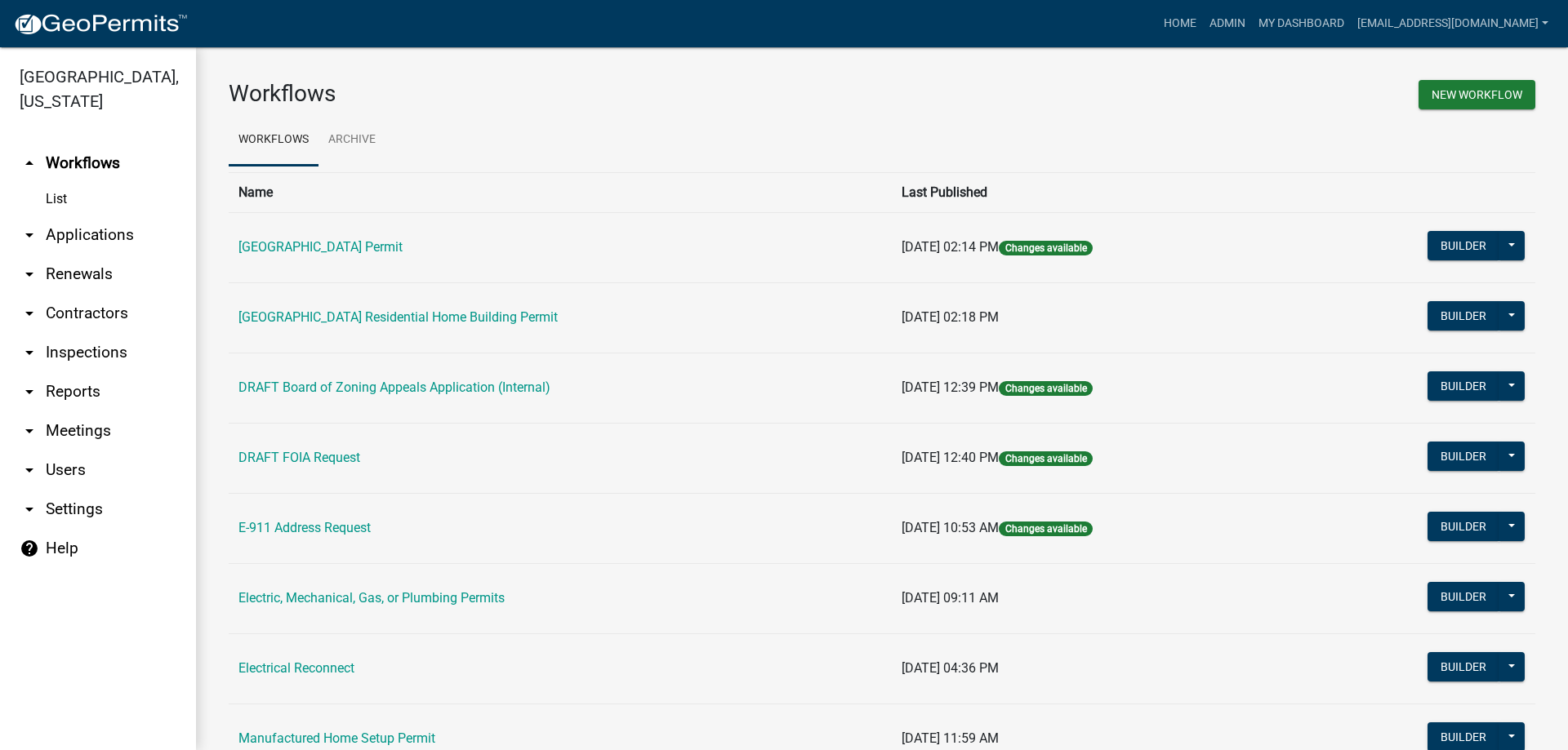
click at [79, 236] on link "arrow_drop_down Applications" at bounding box center [98, 235] width 196 height 39
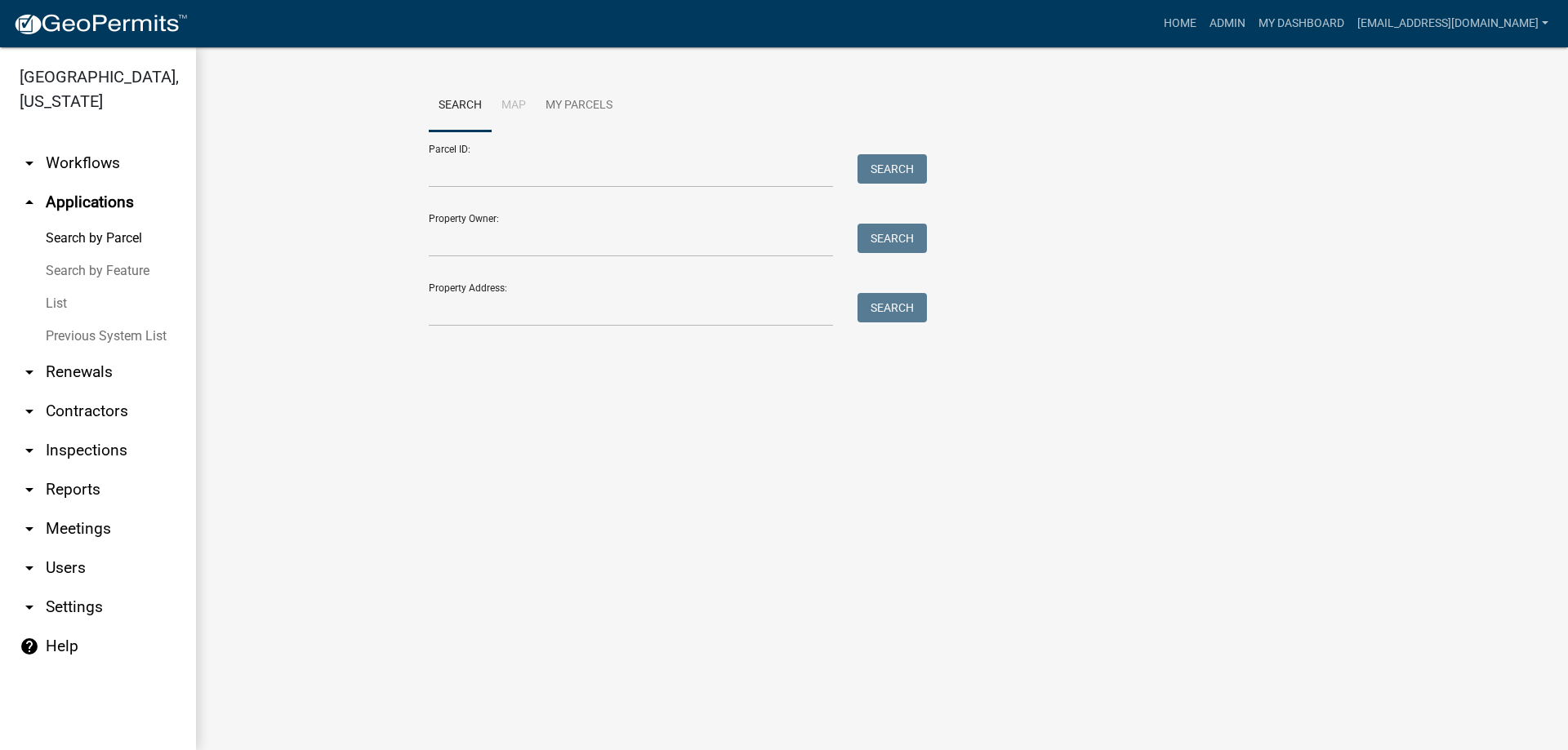
click at [57, 295] on link "List" at bounding box center [98, 304] width 196 height 33
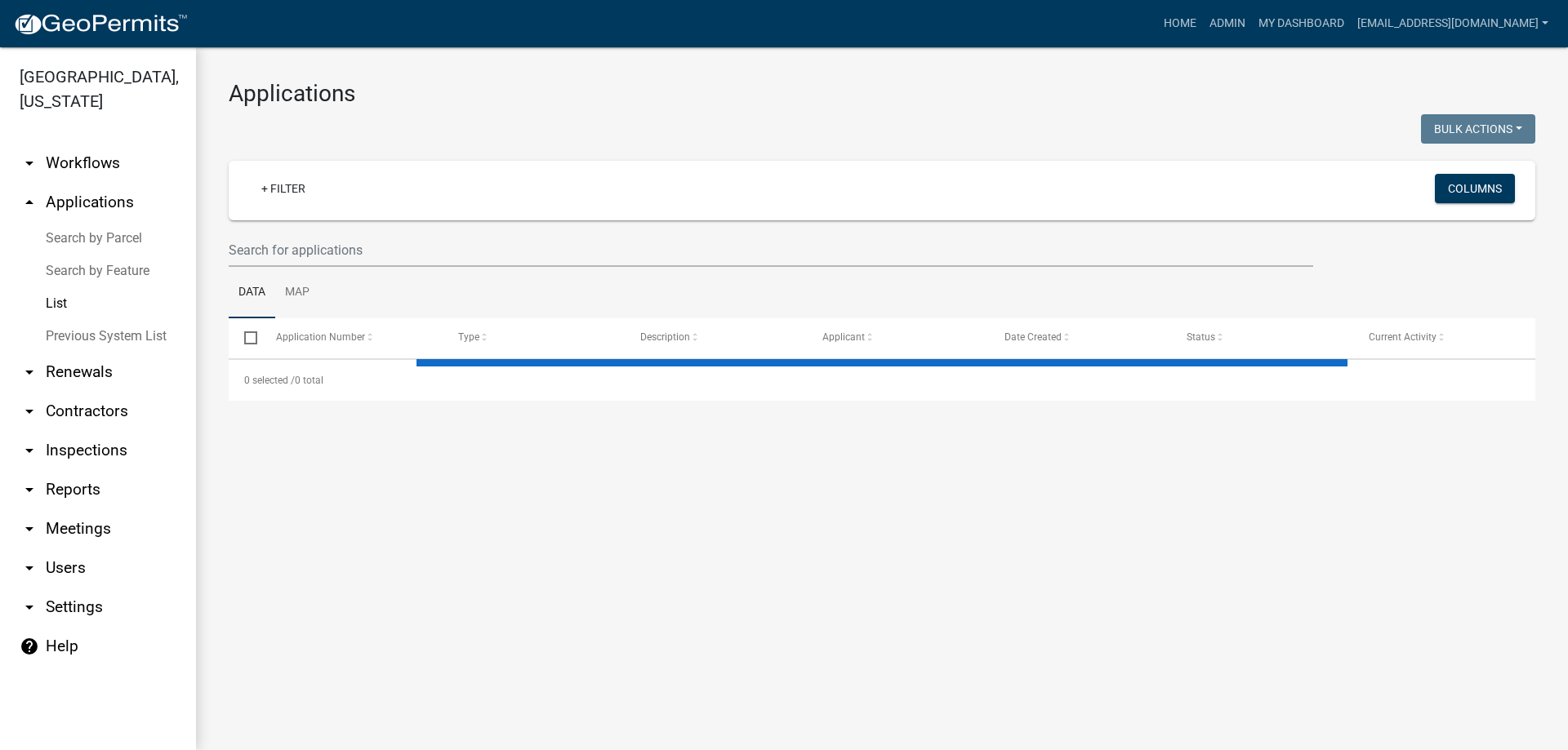
select select "3: 100"
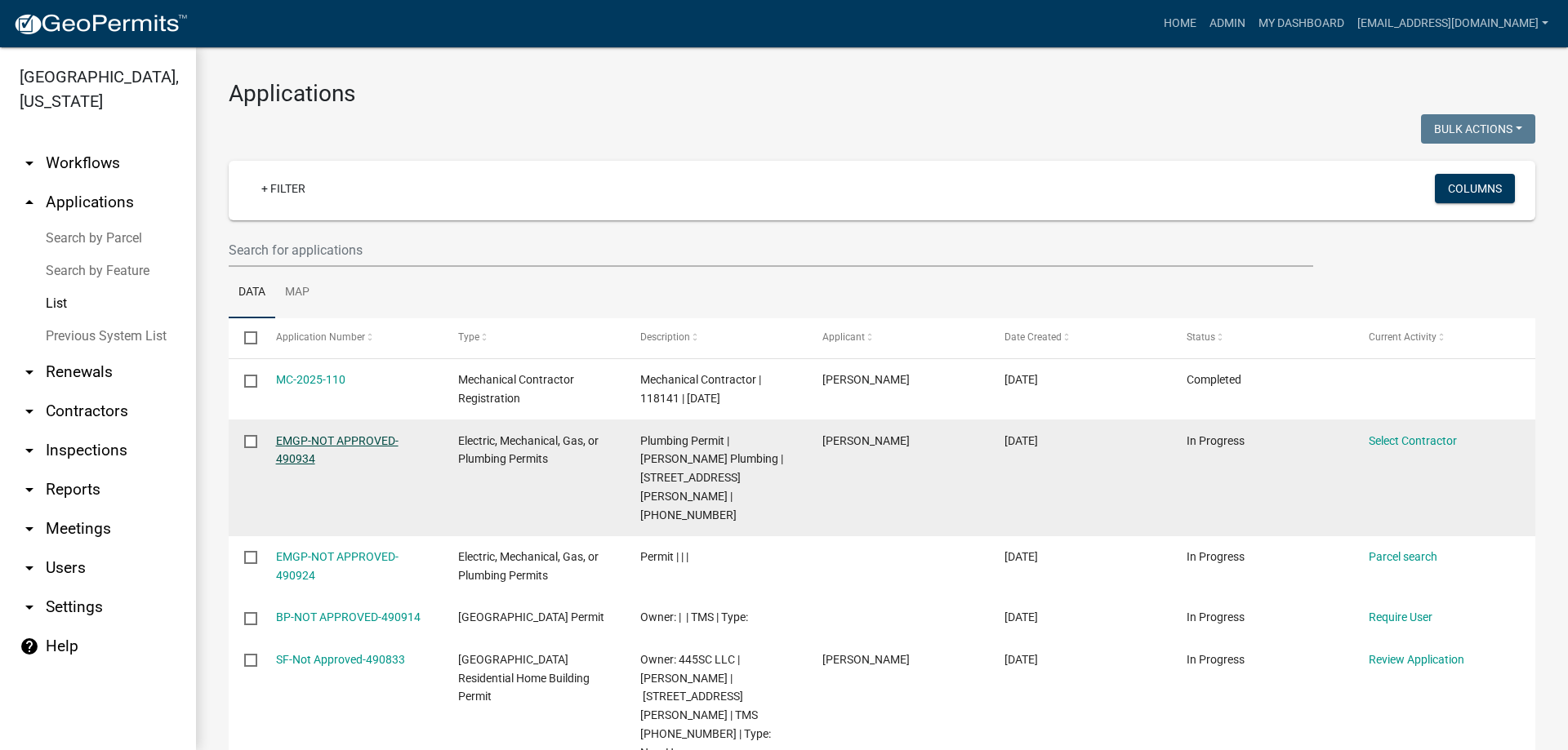
click at [335, 444] on link "EMGP-NOT APPROVED-490934" at bounding box center [337, 450] width 123 height 32
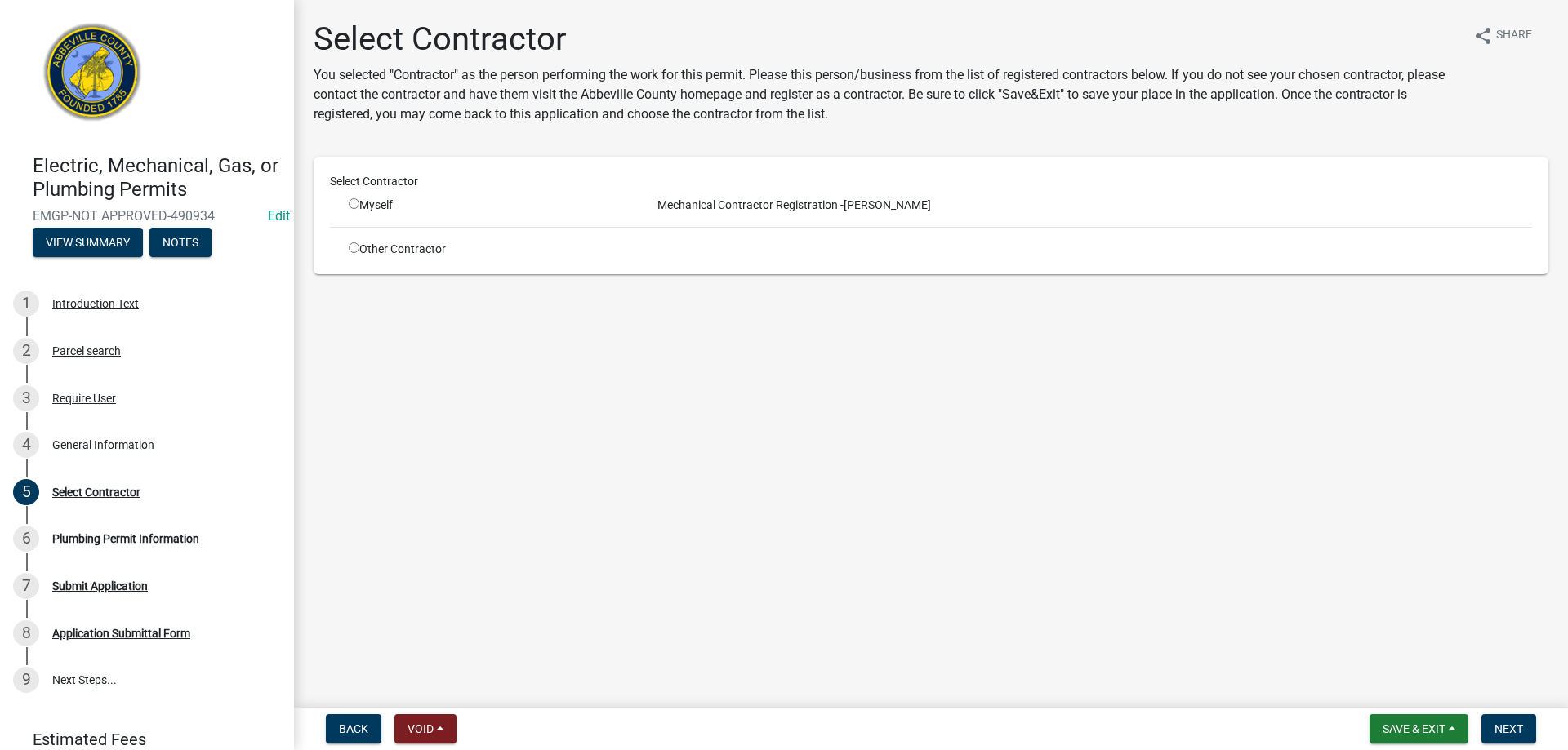
click at [352, 205] on input "radio" at bounding box center [354, 204] width 10 height 10
radio input "true"
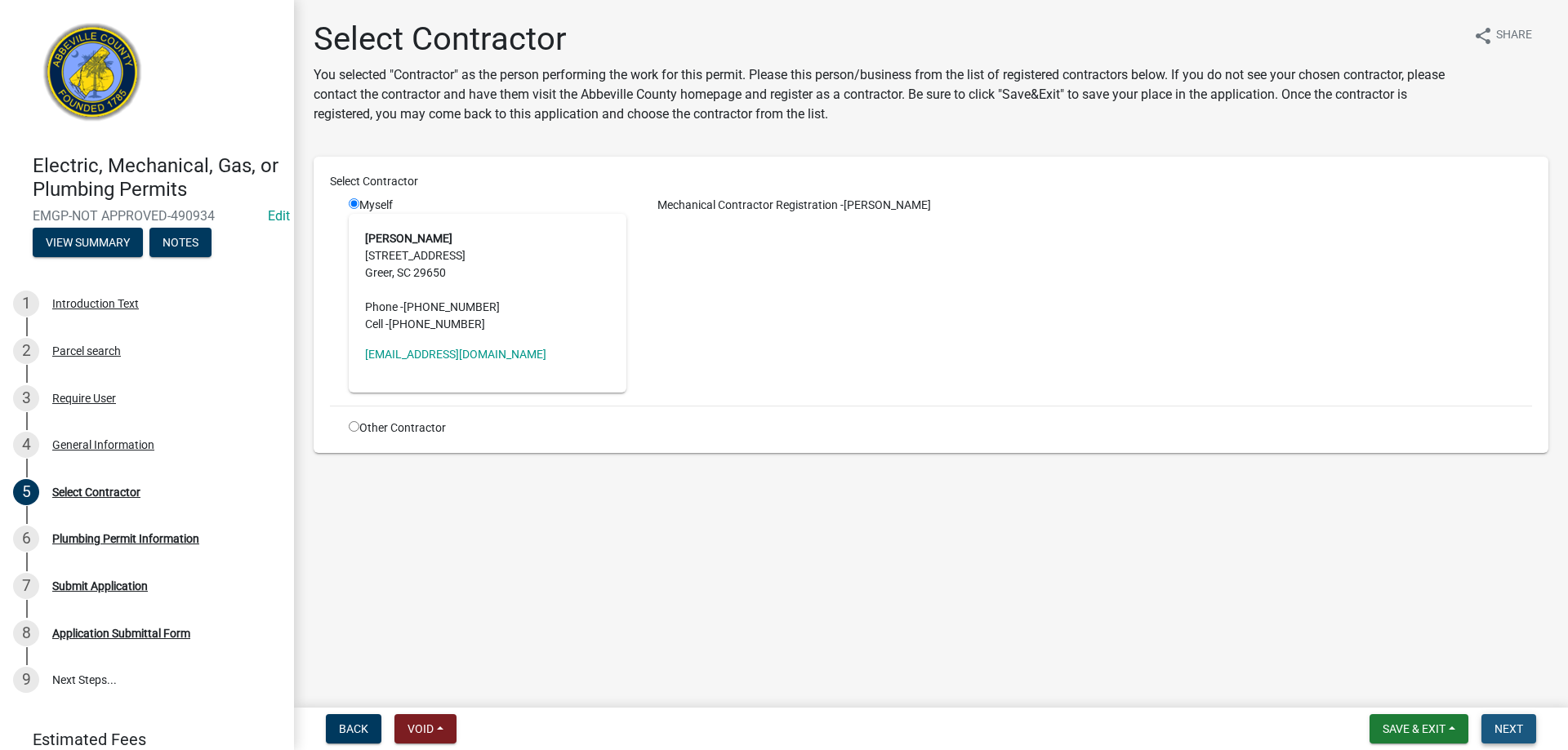
click at [1509, 734] on span "Next" at bounding box center [1508, 728] width 28 height 13
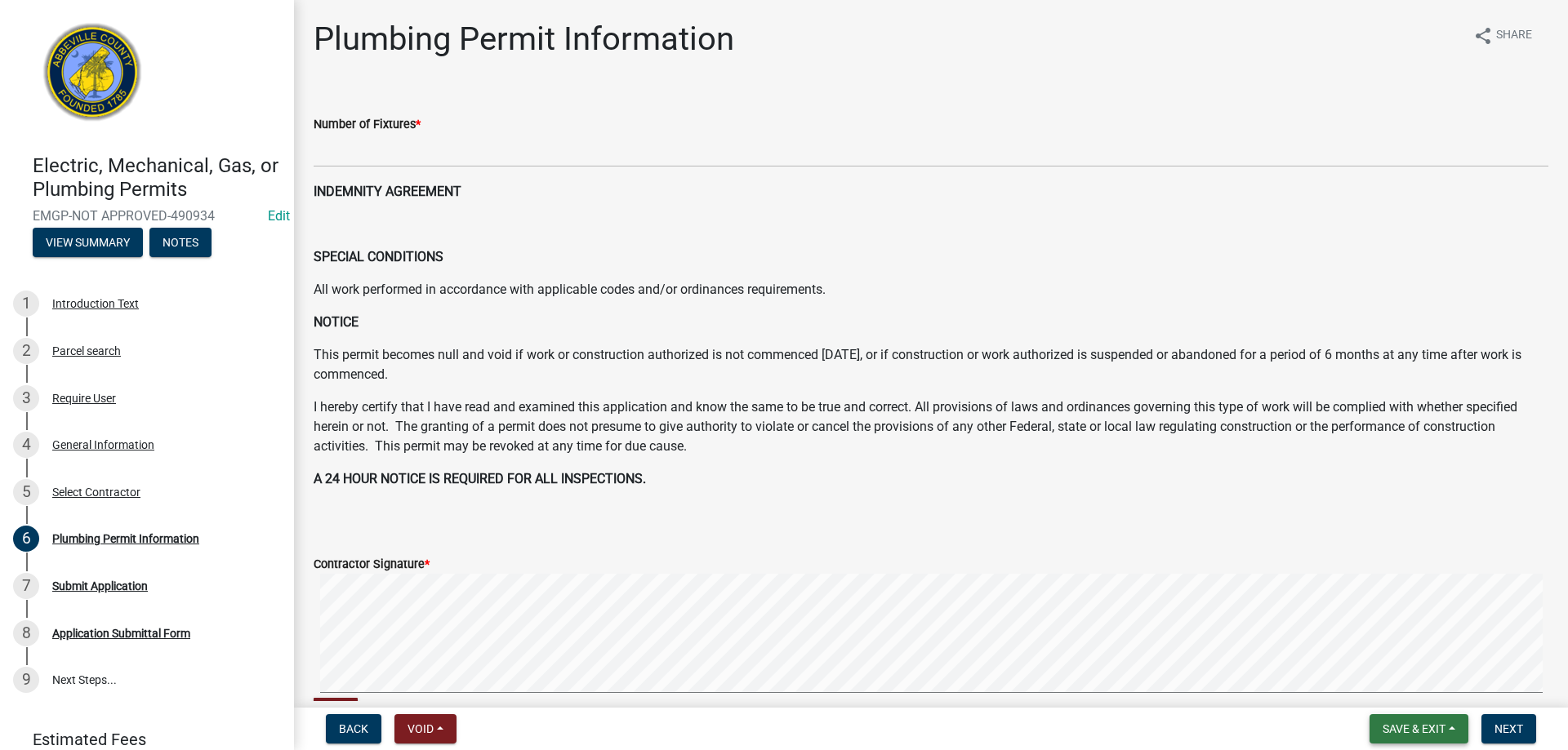
click at [1439, 734] on span "Save & Exit" at bounding box center [1414, 728] width 63 height 13
click at [1434, 695] on button "Save & Exit" at bounding box center [1402, 686] width 130 height 39
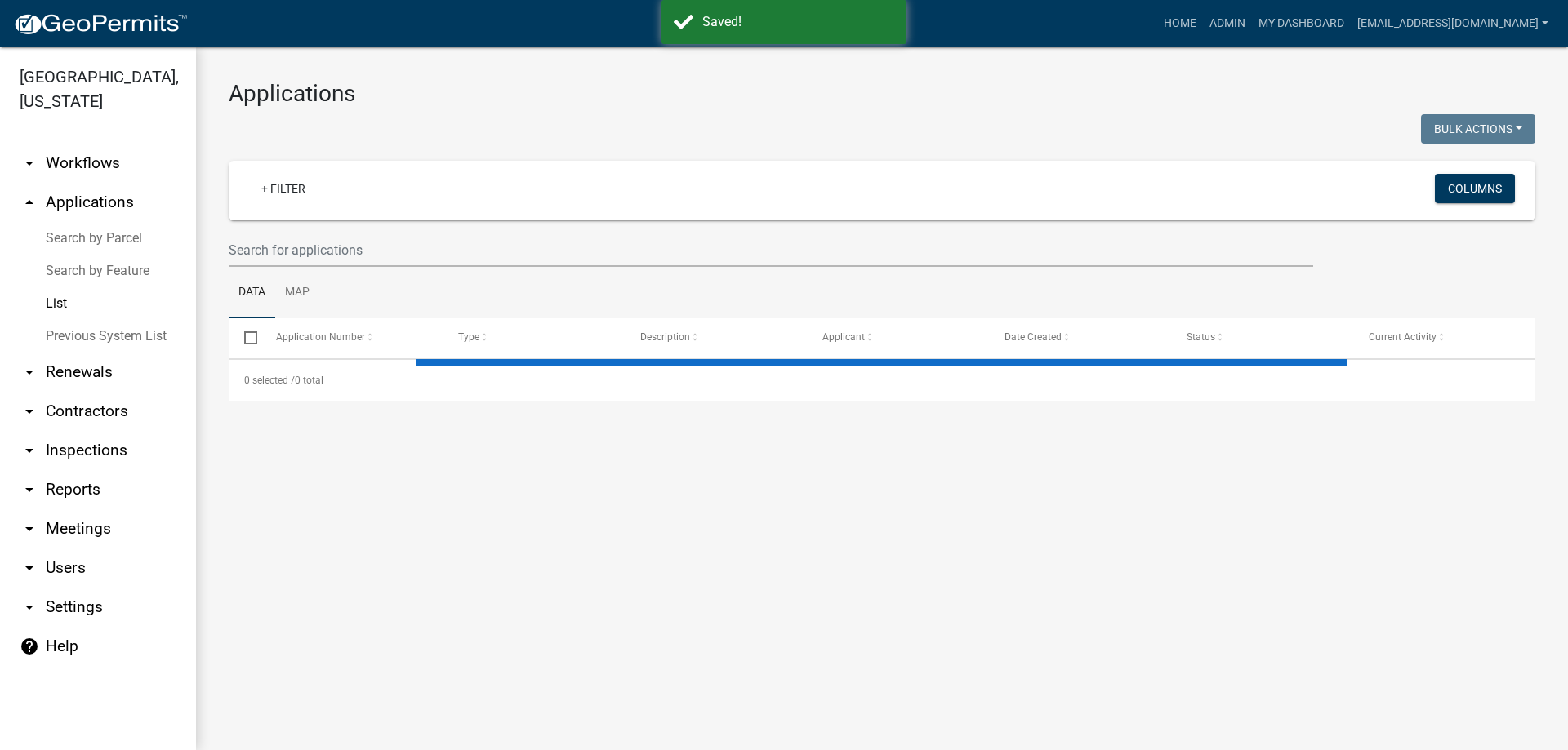
select select "3: 100"
